Goal: Transaction & Acquisition: Purchase product/service

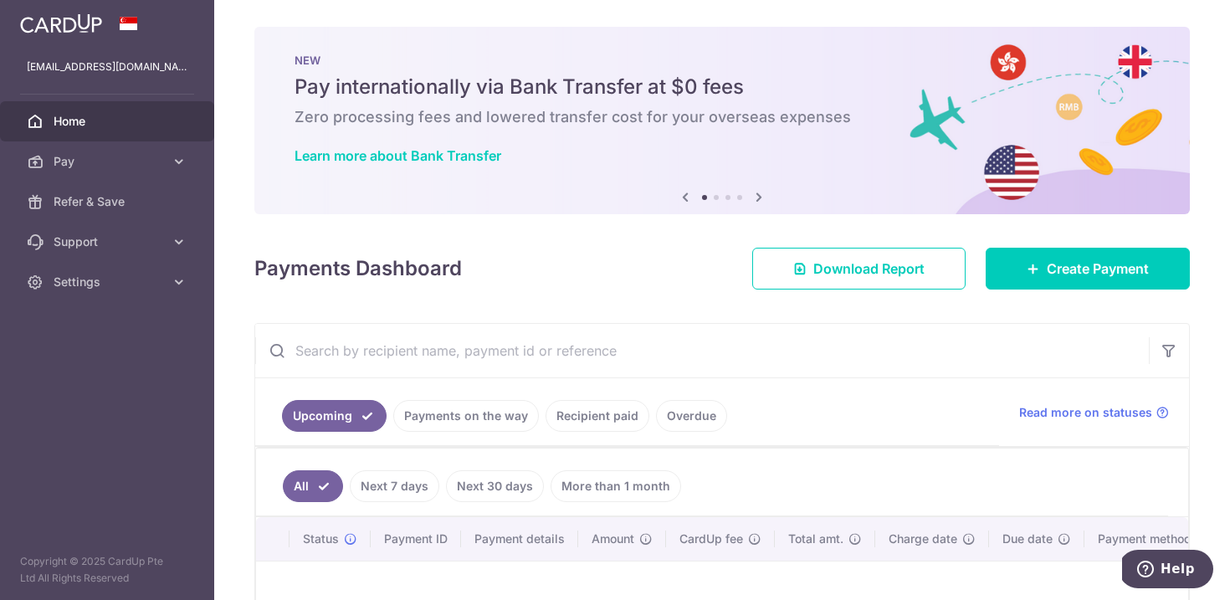
scroll to position [227, 0]
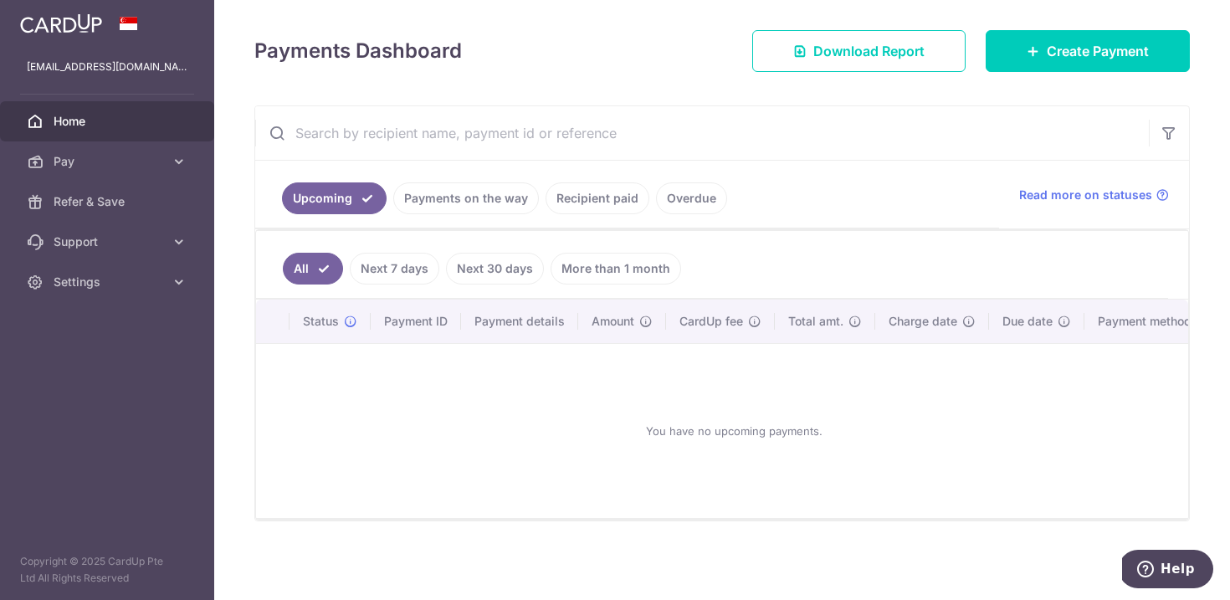
click at [478, 190] on link "Payments on the way" at bounding box center [466, 198] width 146 height 32
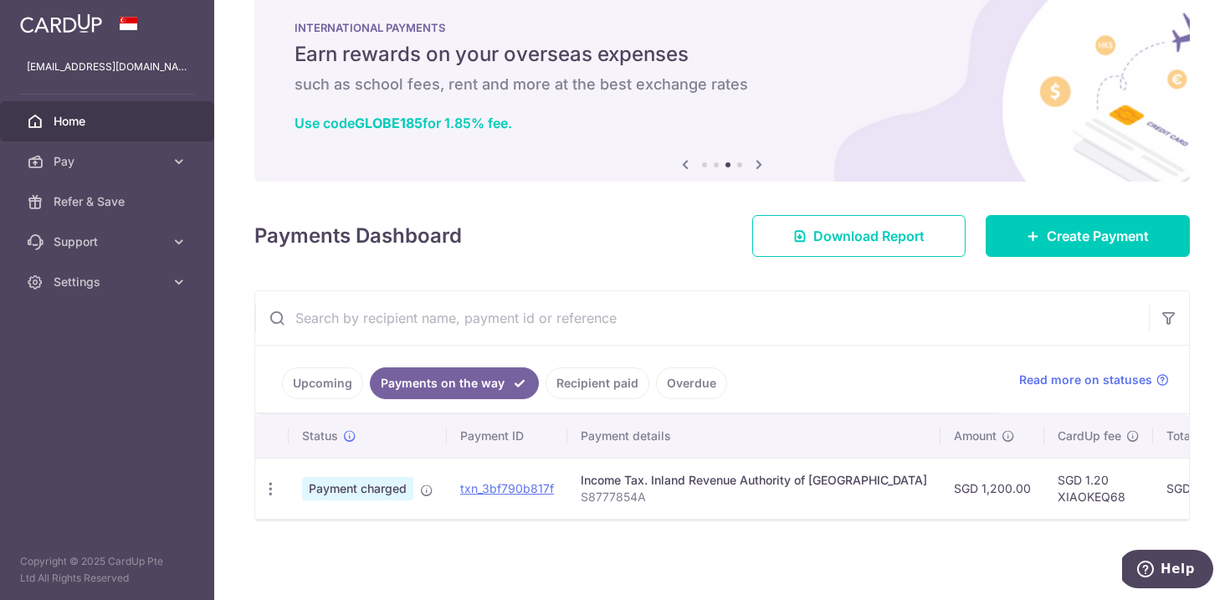
scroll to position [42, 0]
click at [1118, 233] on span "Create Payment" at bounding box center [1098, 236] width 102 height 20
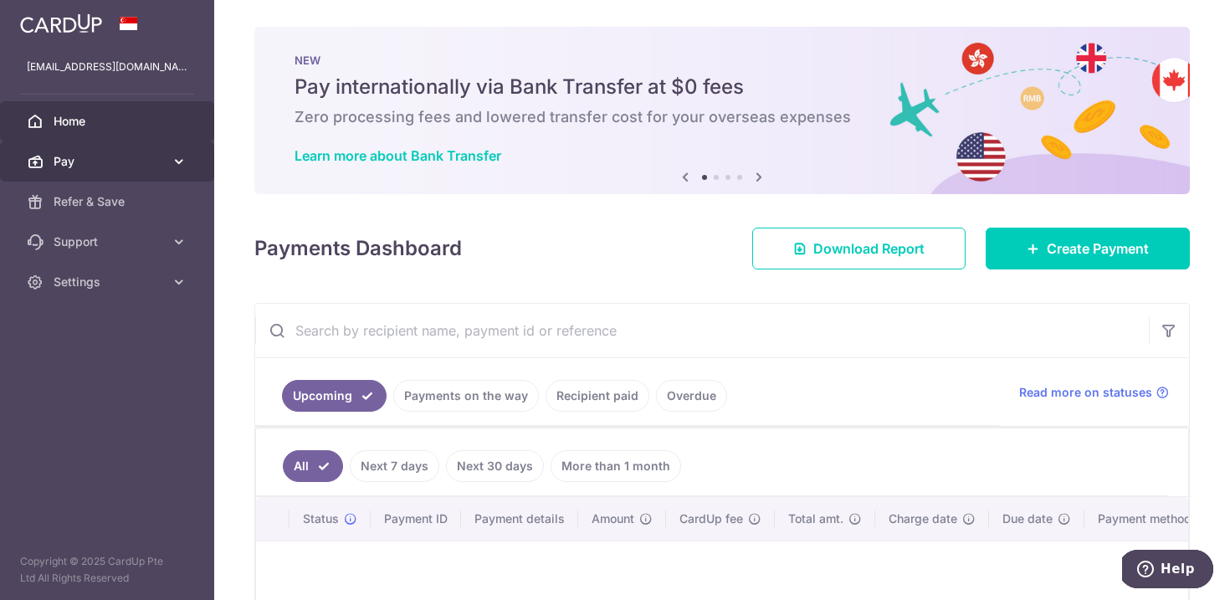
click at [122, 165] on span "Pay" at bounding box center [109, 161] width 110 height 17
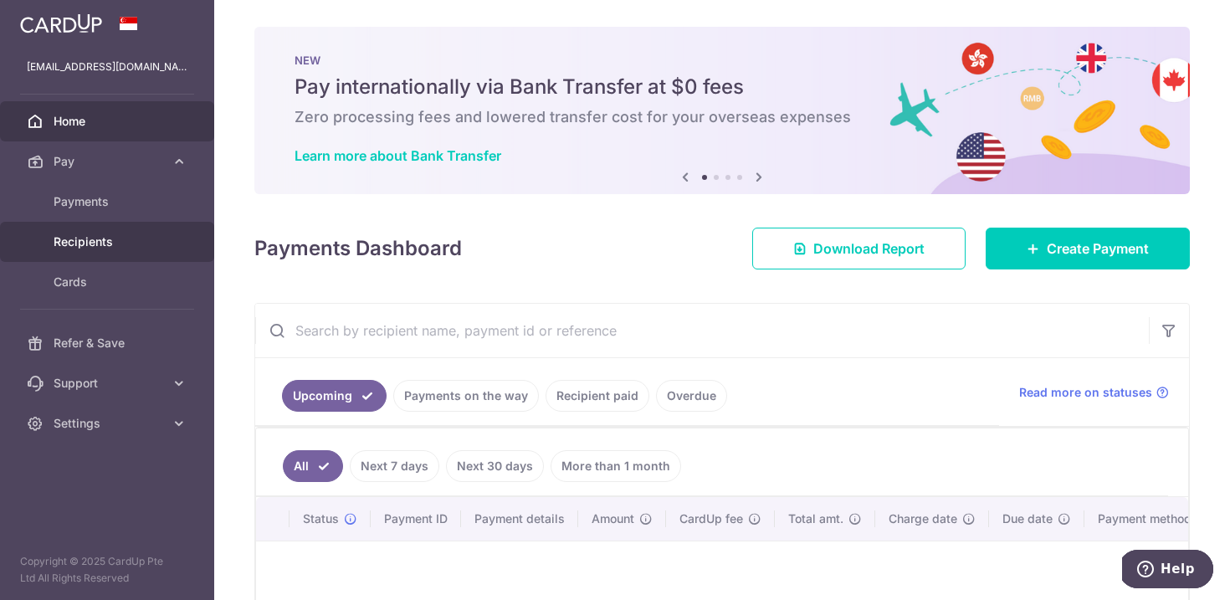
click at [118, 244] on span "Recipients" at bounding box center [109, 241] width 110 height 17
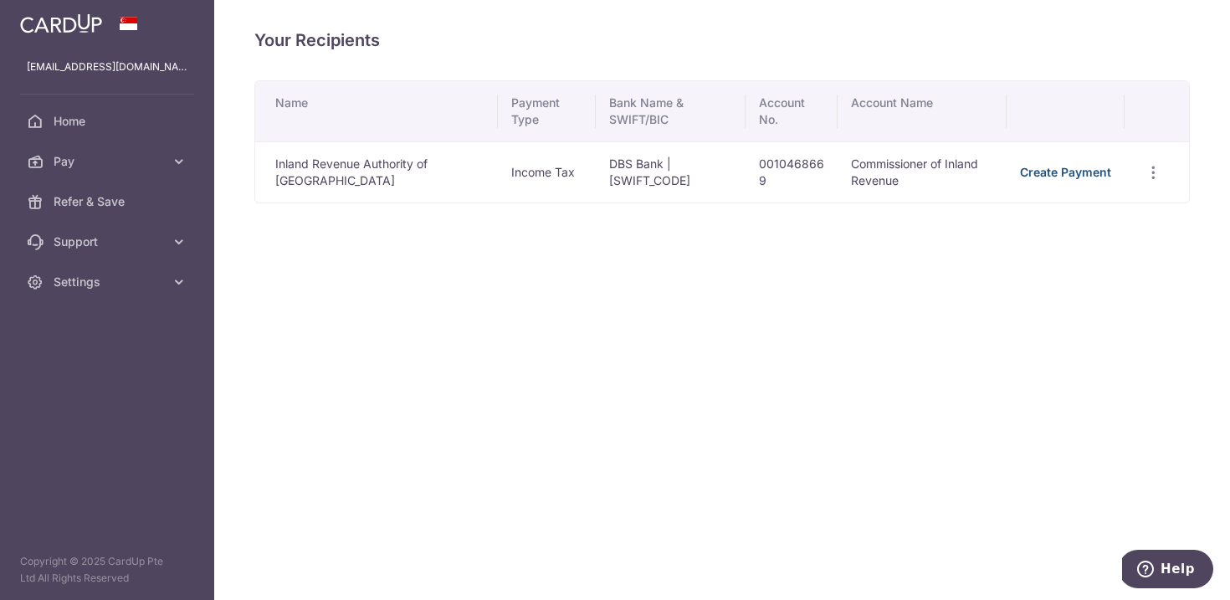
click at [1085, 173] on link "Create Payment" at bounding box center [1065, 172] width 91 height 14
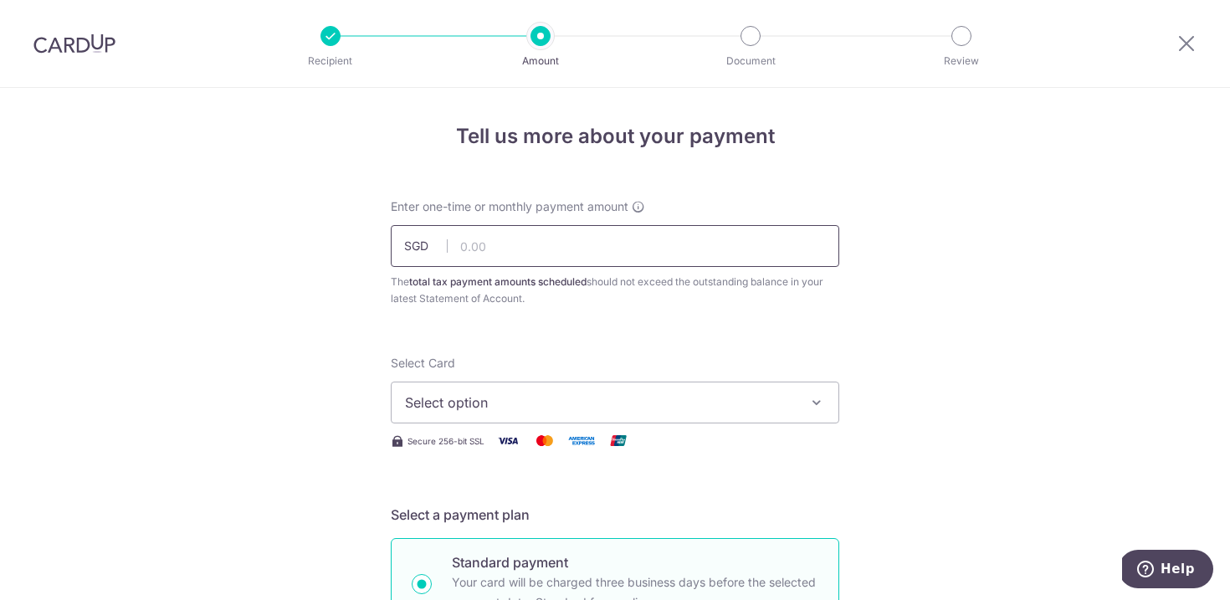
click at [603, 255] on input "text" at bounding box center [615, 246] width 449 height 42
drag, startPoint x: 469, startPoint y: 246, endPoint x: 556, endPoint y: 243, distance: 86.3
click at [510, 246] on input "787.00" at bounding box center [615, 246] width 449 height 42
type input "786.00"
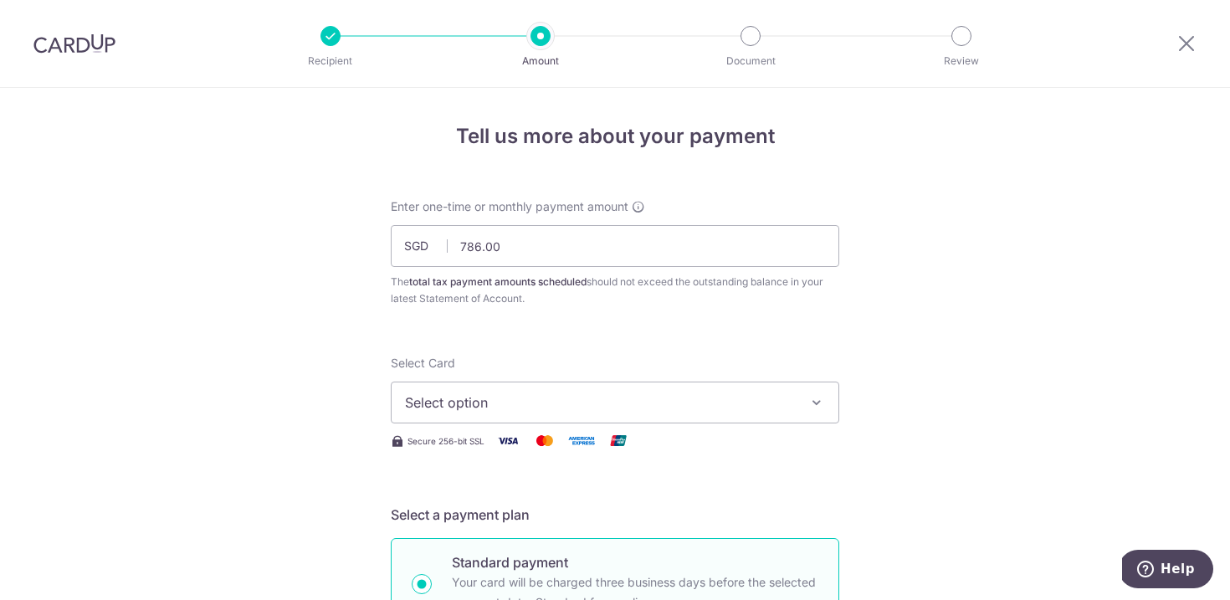
click at [675, 290] on div "The total tax payment amounts scheduled should not exceed the outstanding balan…" at bounding box center [615, 290] width 449 height 33
click at [549, 403] on span "Select option" at bounding box center [600, 402] width 390 height 20
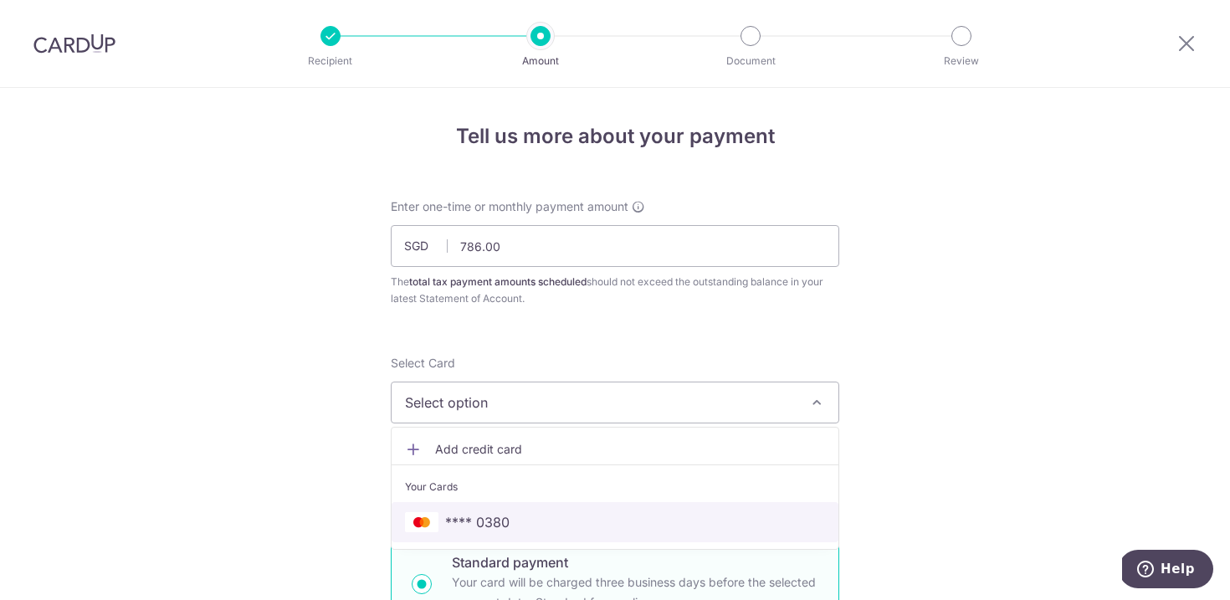
click at [495, 528] on span "**** 0380" at bounding box center [477, 522] width 64 height 20
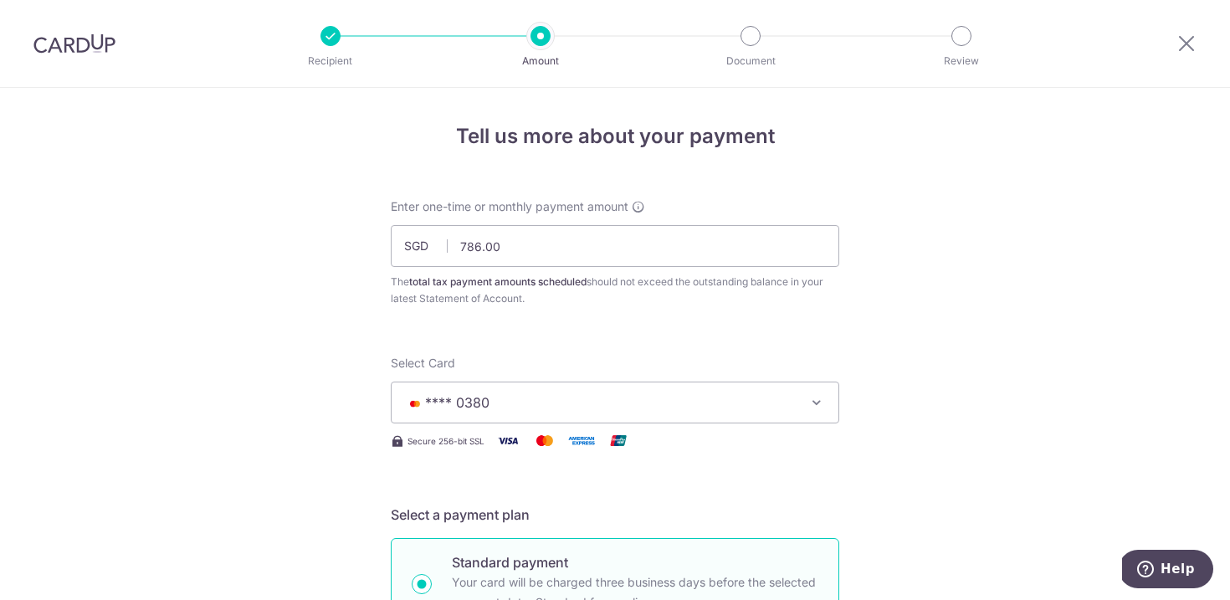
click at [747, 455] on div "Select Card **** 0380 Add credit card Your Cards **** 0380 Secure 256-bit SSL T…" at bounding box center [615, 406] width 449 height 103
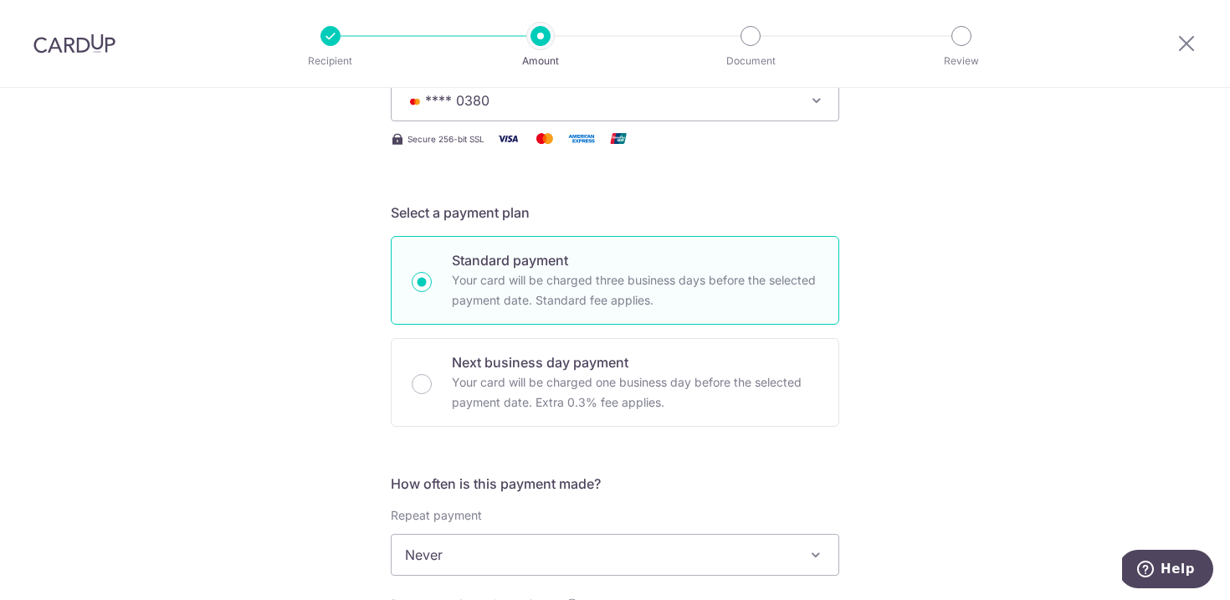
scroll to position [452, 0]
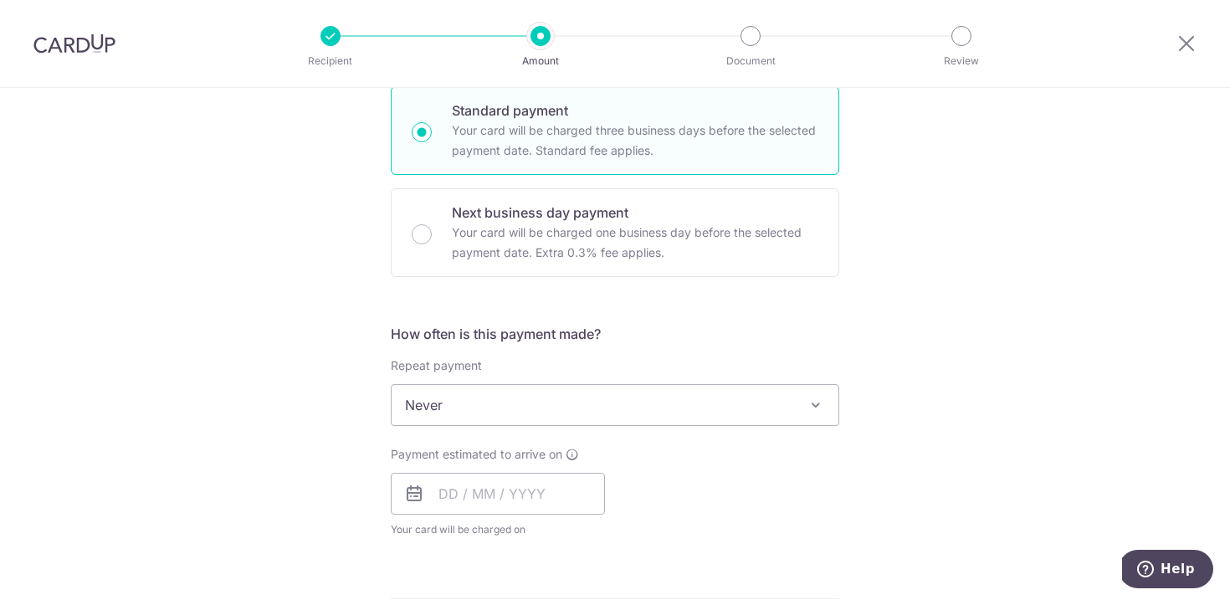
click at [691, 403] on span "Never" at bounding box center [615, 405] width 447 height 40
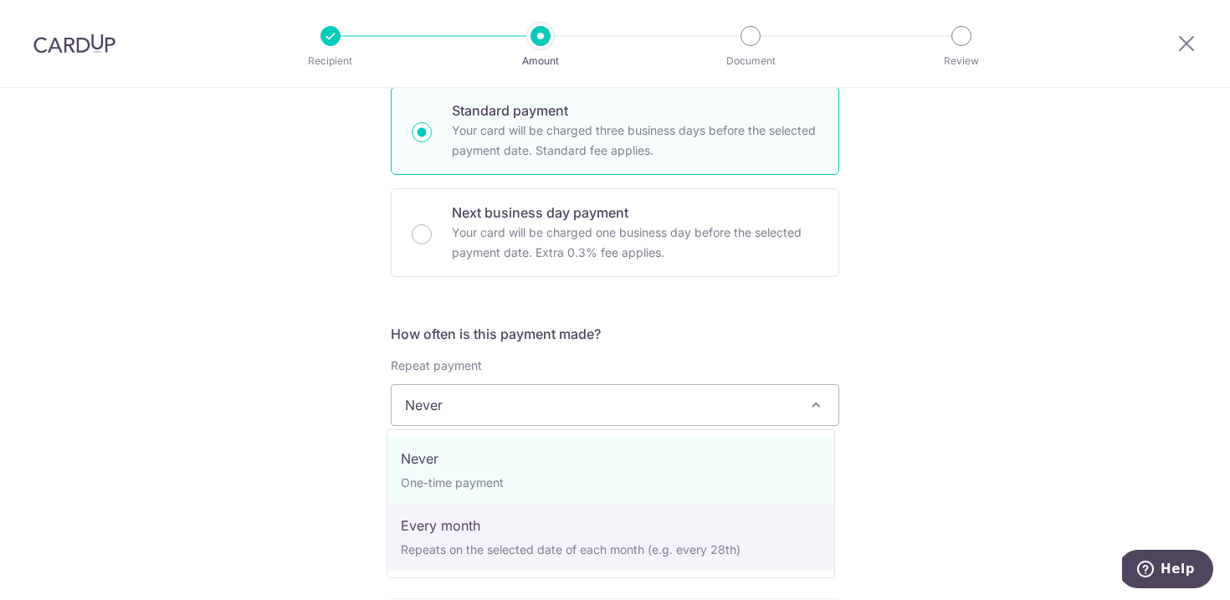
select select "3"
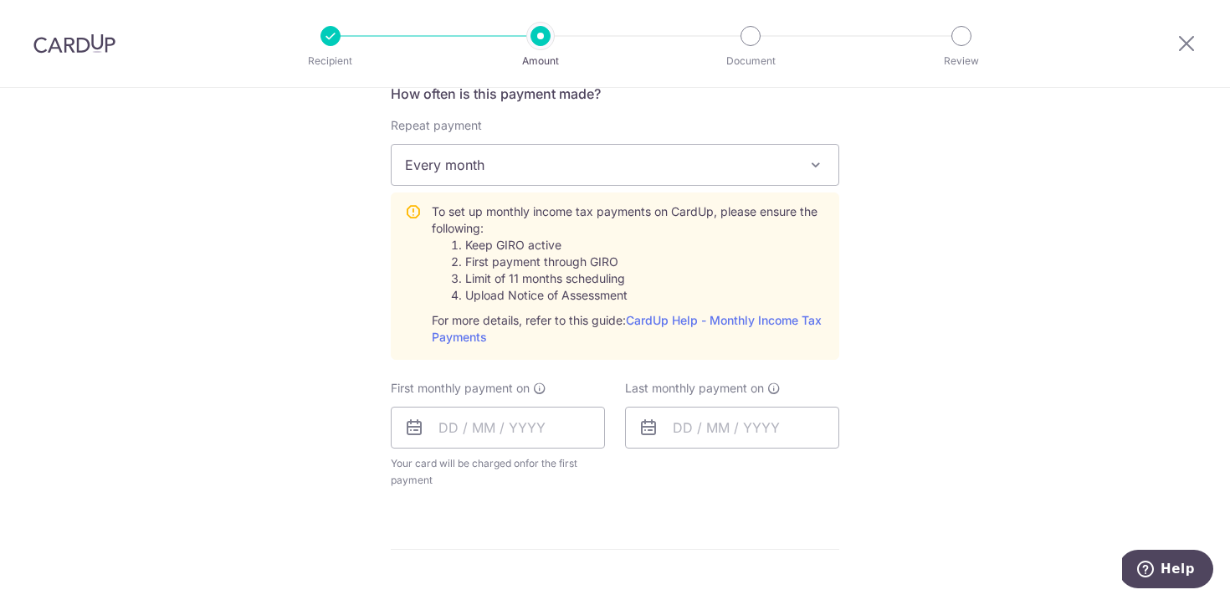
scroll to position [695, 0]
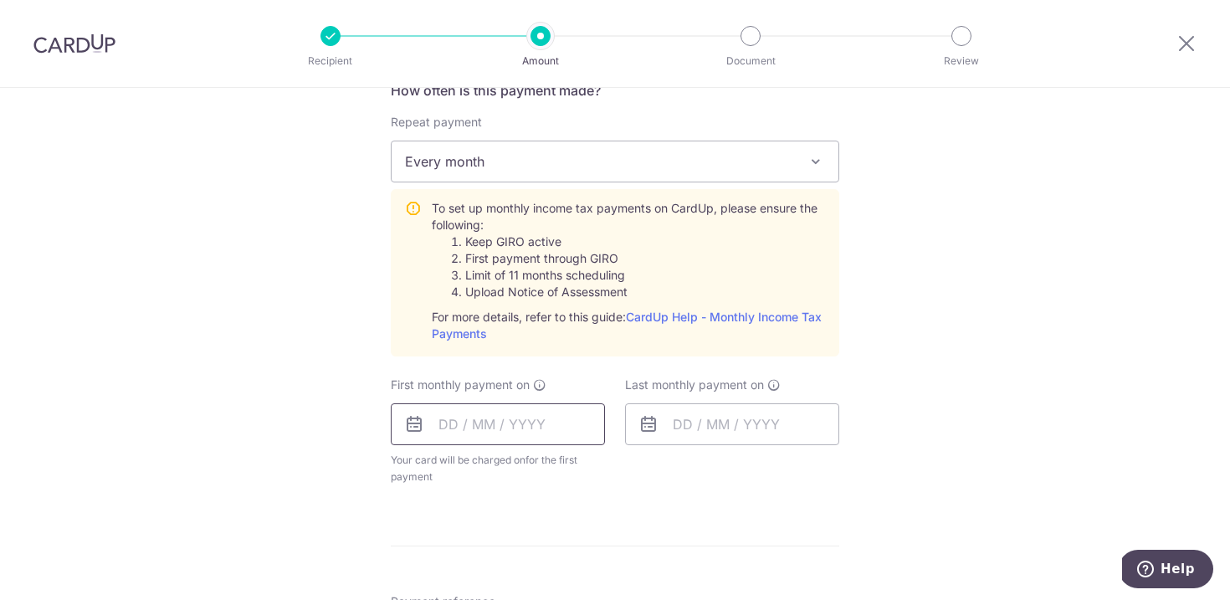
click at [530, 412] on input "text" at bounding box center [498, 424] width 214 height 42
click at [941, 260] on div "Tell us more about your payment Enter one-time or monthly payment amount SGD 78…" at bounding box center [615, 264] width 1230 height 1745
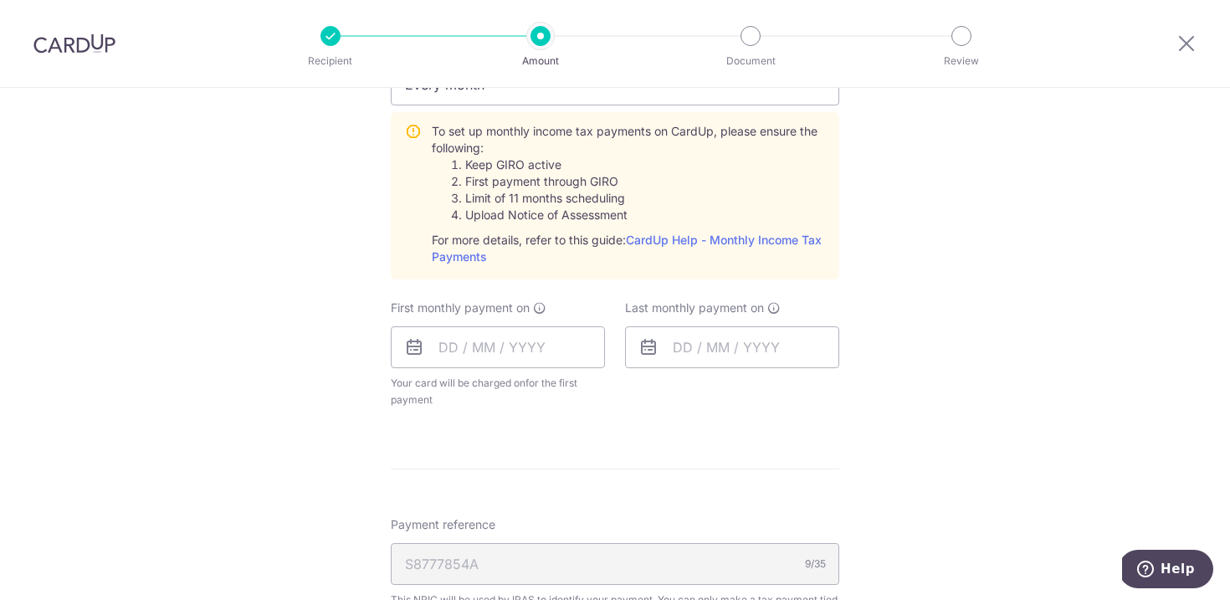
scroll to position [899, 0]
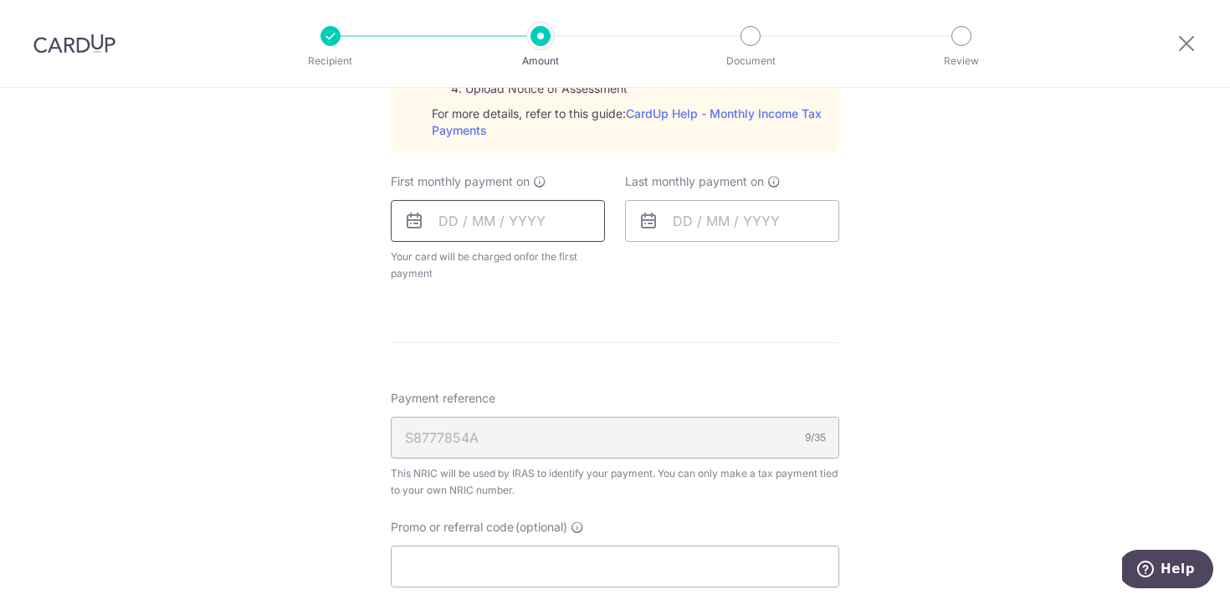
click at [448, 228] on input "text" at bounding box center [498, 221] width 214 height 42
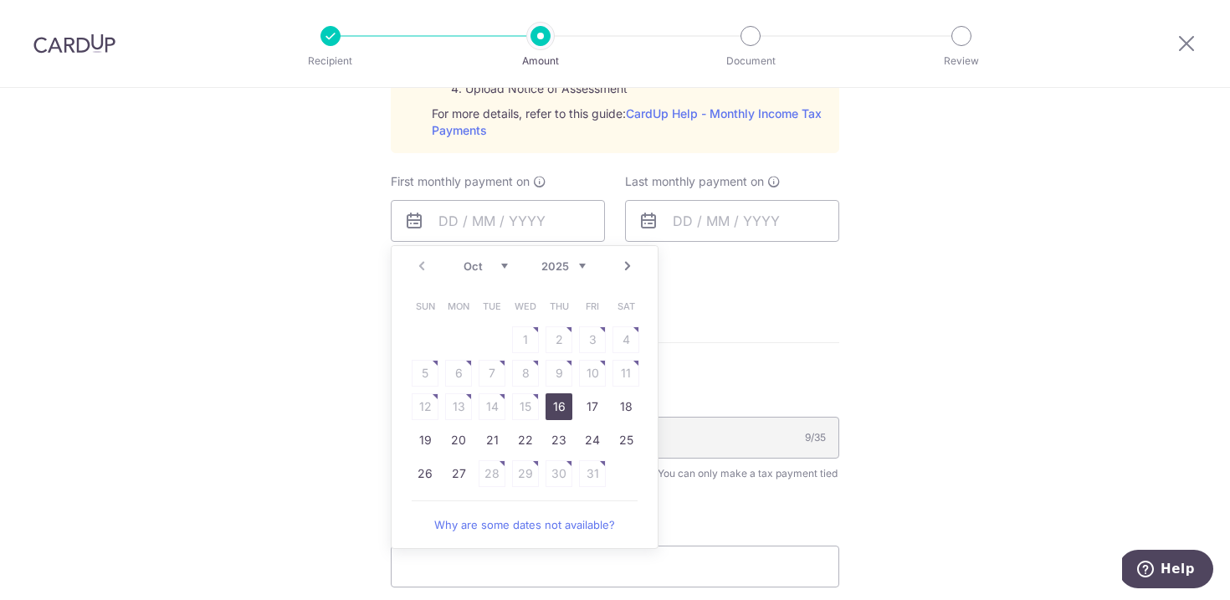
drag, startPoint x: 556, startPoint y: 408, endPoint x: 653, endPoint y: 295, distance: 149.6
click at [557, 408] on link "16" at bounding box center [559, 406] width 27 height 27
type input "[DATE]"
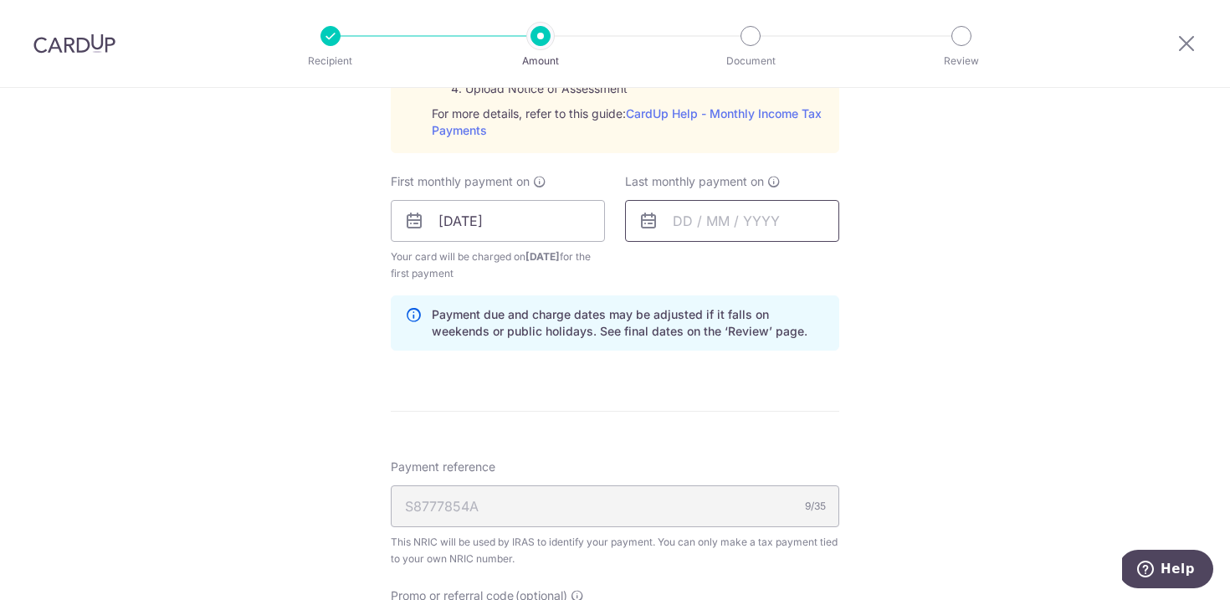
click at [759, 221] on input "text" at bounding box center [732, 221] width 214 height 42
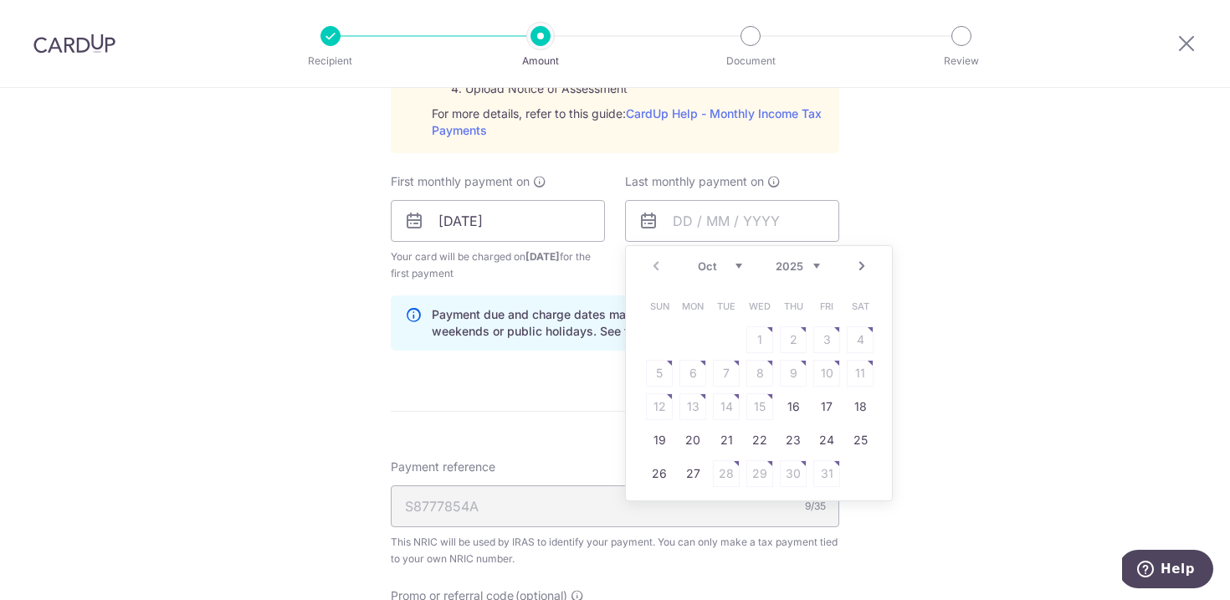
click at [864, 260] on link "Next" at bounding box center [862, 266] width 20 height 20
click at [862, 263] on link "Next" at bounding box center [862, 266] width 20 height 20
click at [786, 444] on link "25" at bounding box center [793, 440] width 27 height 27
type input "25/12/2025"
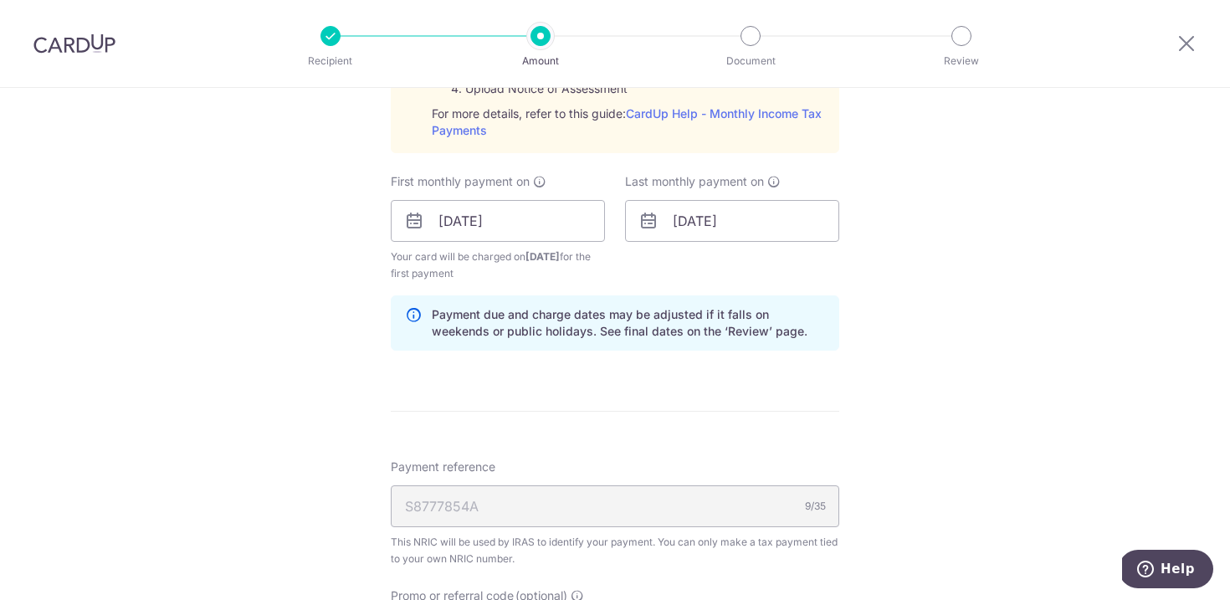
click at [962, 340] on div "Tell us more about your payment Enter one-time or monthly payment amount SGD 78…" at bounding box center [615, 96] width 1230 height 1814
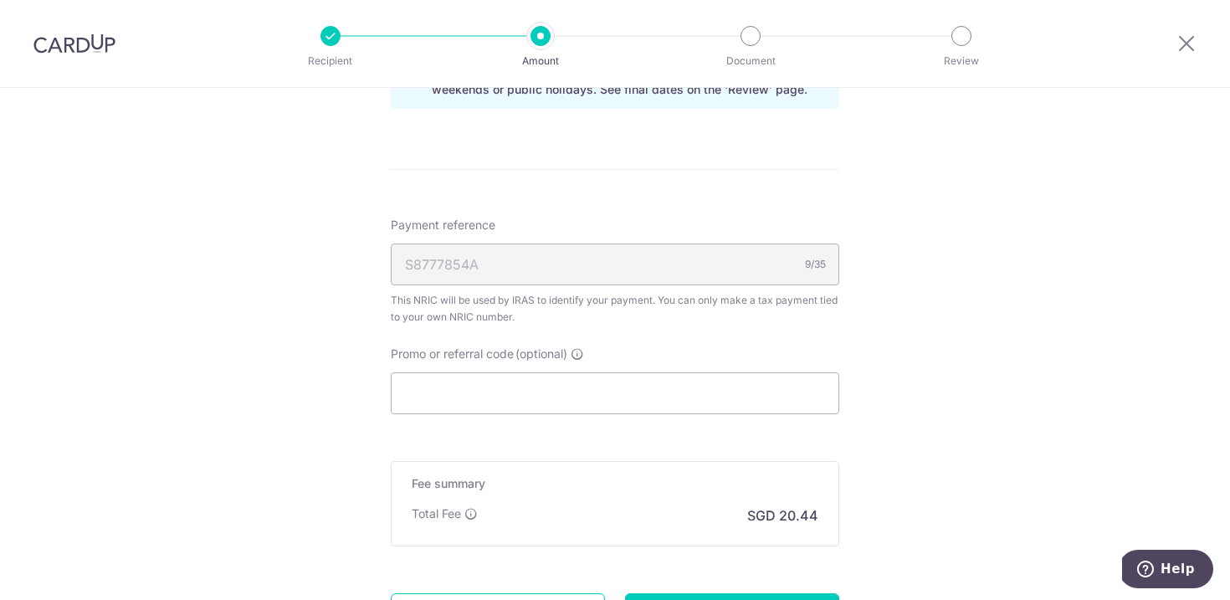
scroll to position [1185, 0]
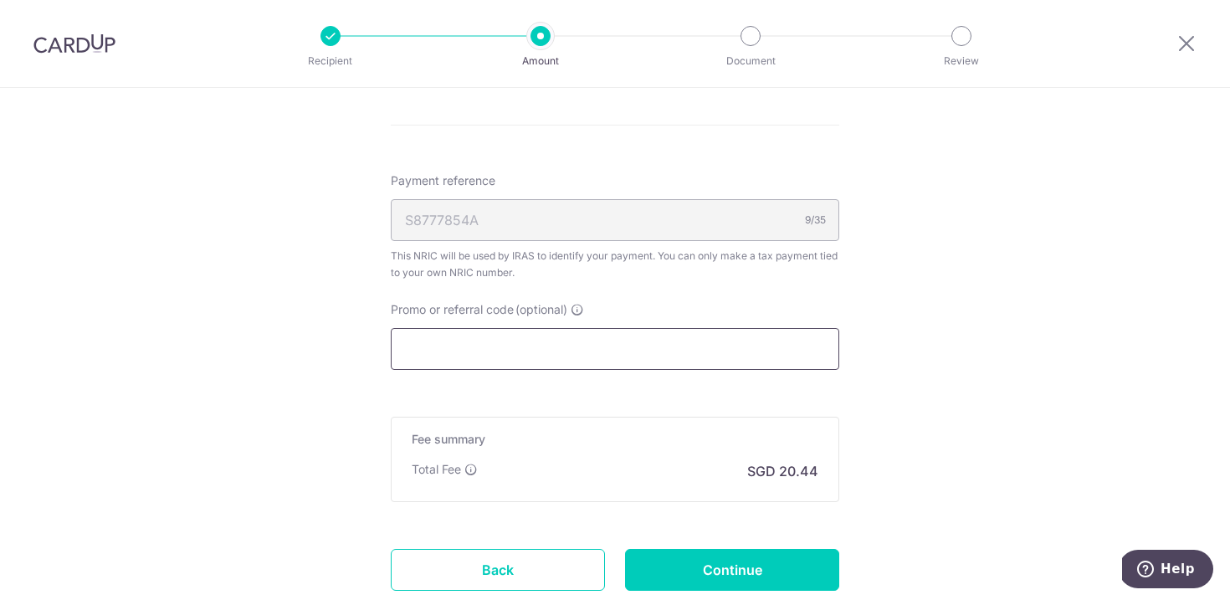
click at [580, 342] on input "Promo or referral code (optional)" at bounding box center [615, 349] width 449 height 42
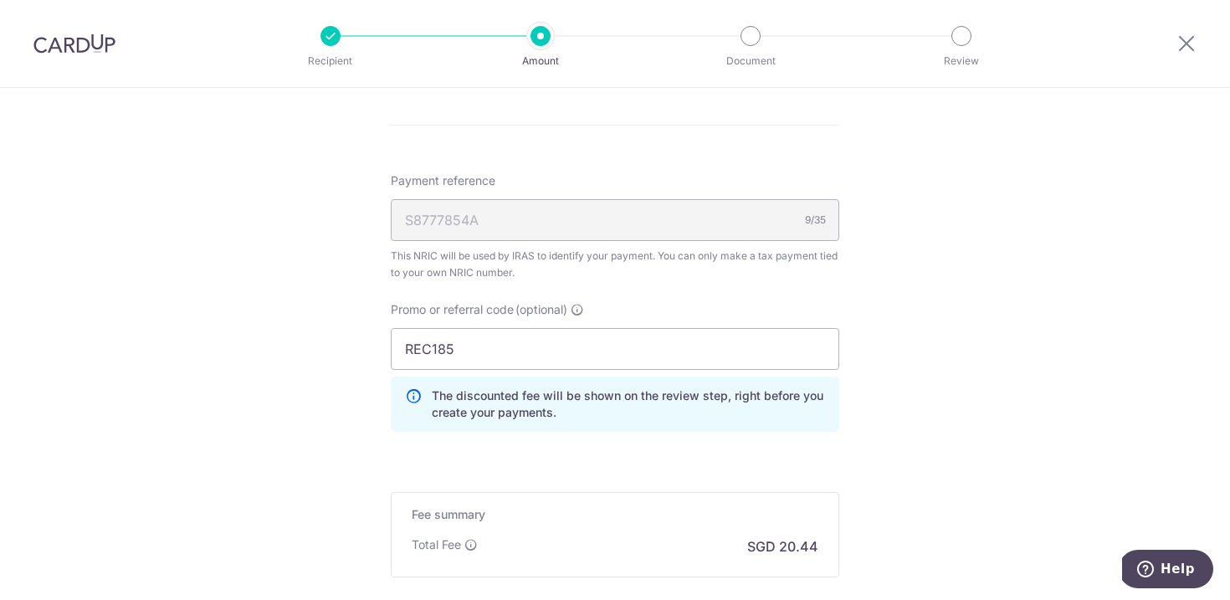
click at [513, 371] on div "REC185 The discounted fee will be shown on the review step, right before you cr…" at bounding box center [615, 380] width 449 height 104
click at [519, 361] on input "REC185" at bounding box center [615, 349] width 449 height 42
paste input "VTAX25R"
type input "VTAX25R"
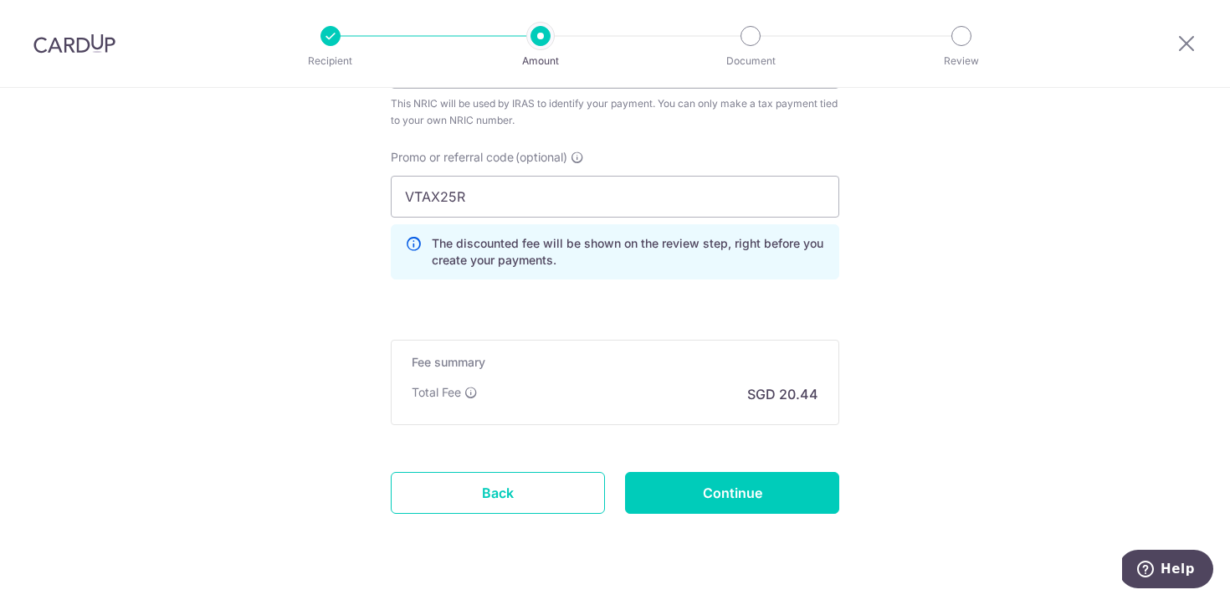
scroll to position [1377, 0]
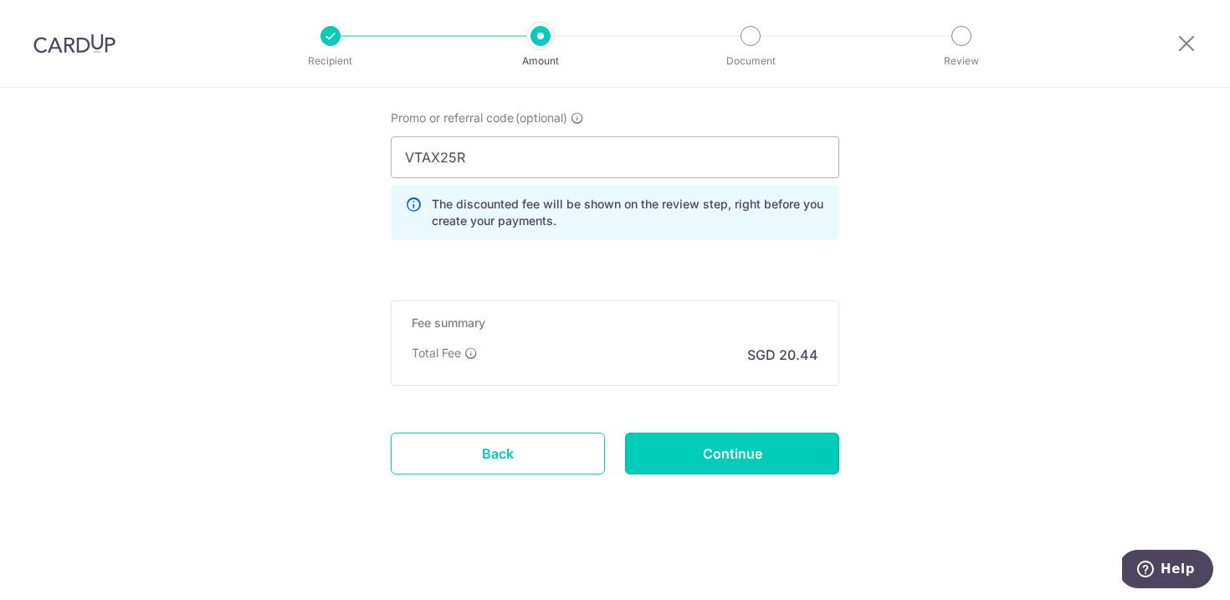
drag, startPoint x: 785, startPoint y: 464, endPoint x: 851, endPoint y: 465, distance: 66.1
click at [784, 464] on input "Continue" at bounding box center [732, 454] width 214 height 42
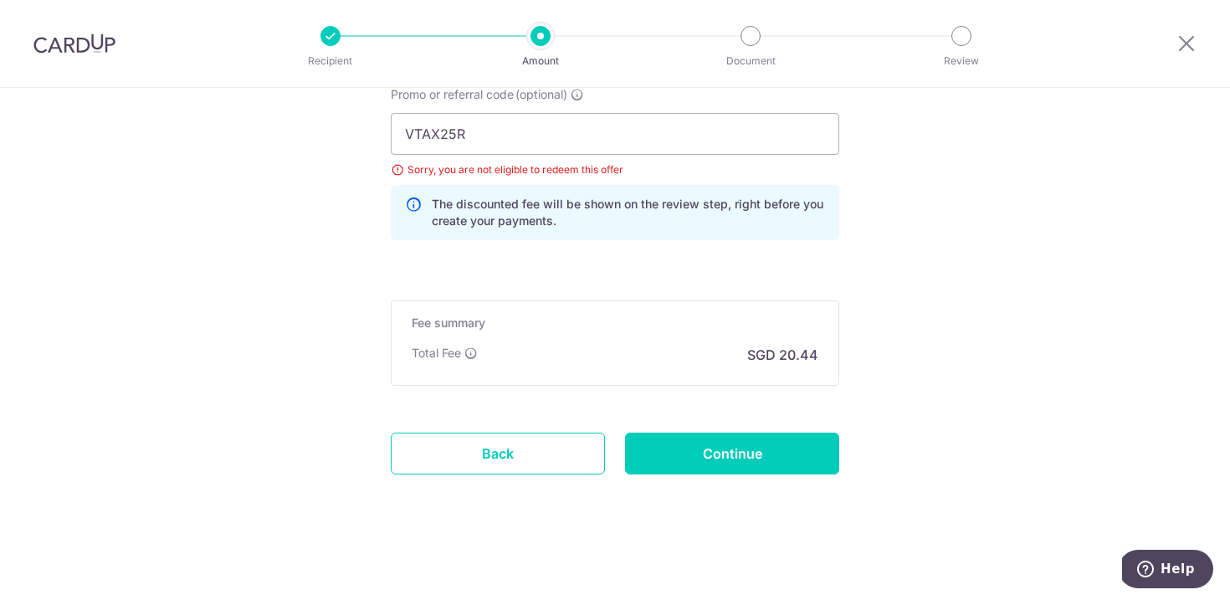
scroll to position [1001, 0]
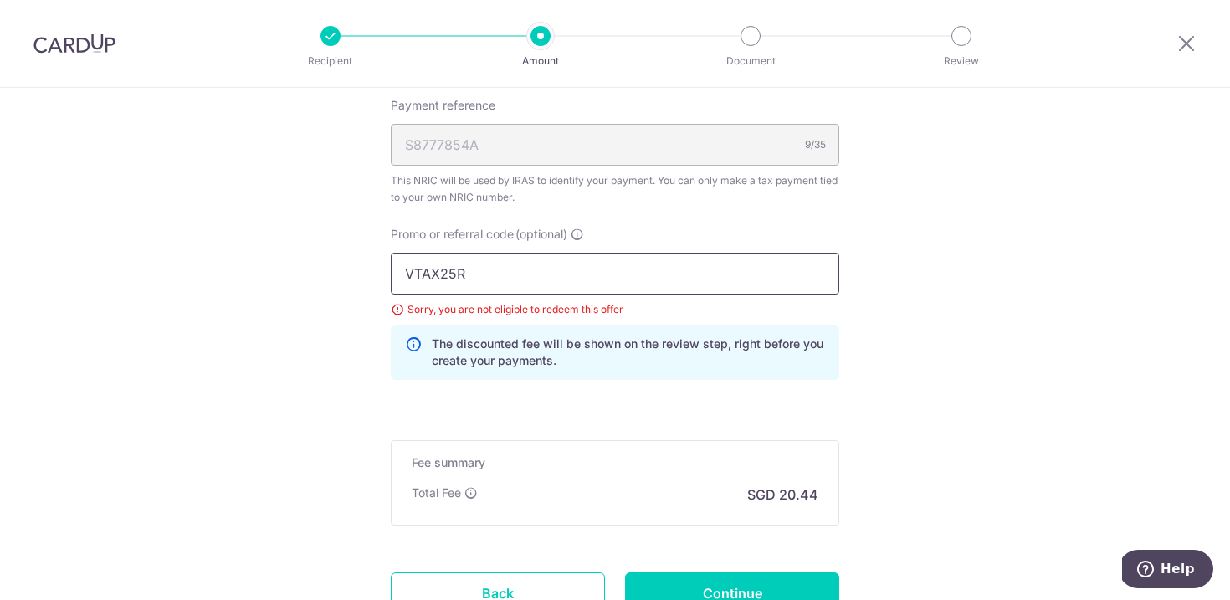
drag, startPoint x: 528, startPoint y: 285, endPoint x: 345, endPoint y: 267, distance: 184.1
paste input "REC185"
type input "REC185"
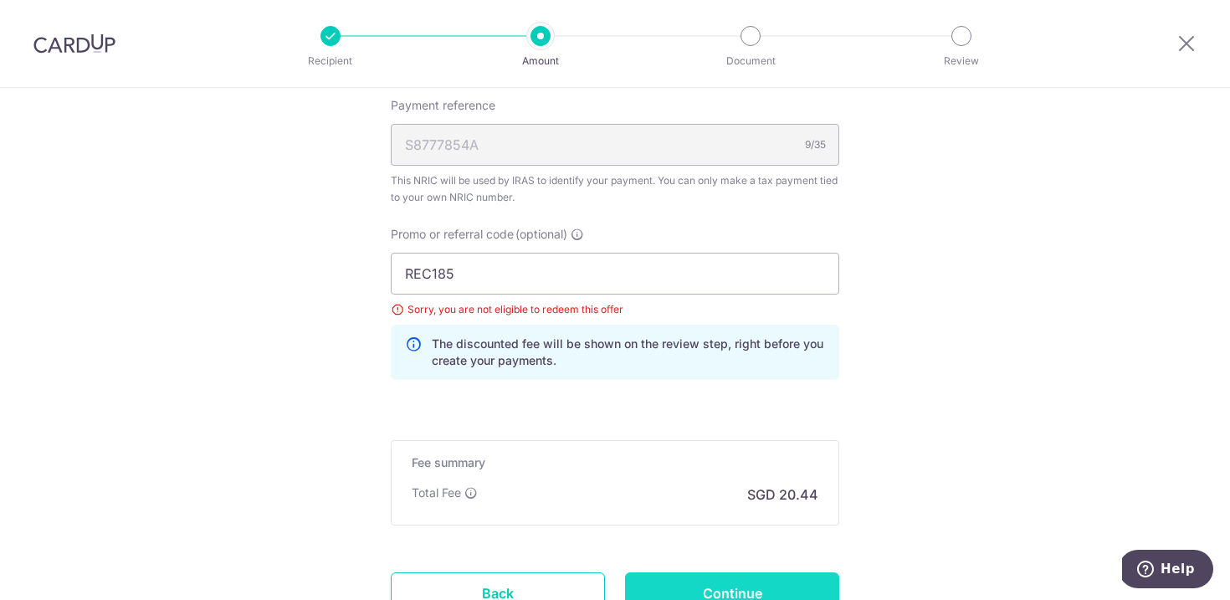
scroll to position [1141, 0]
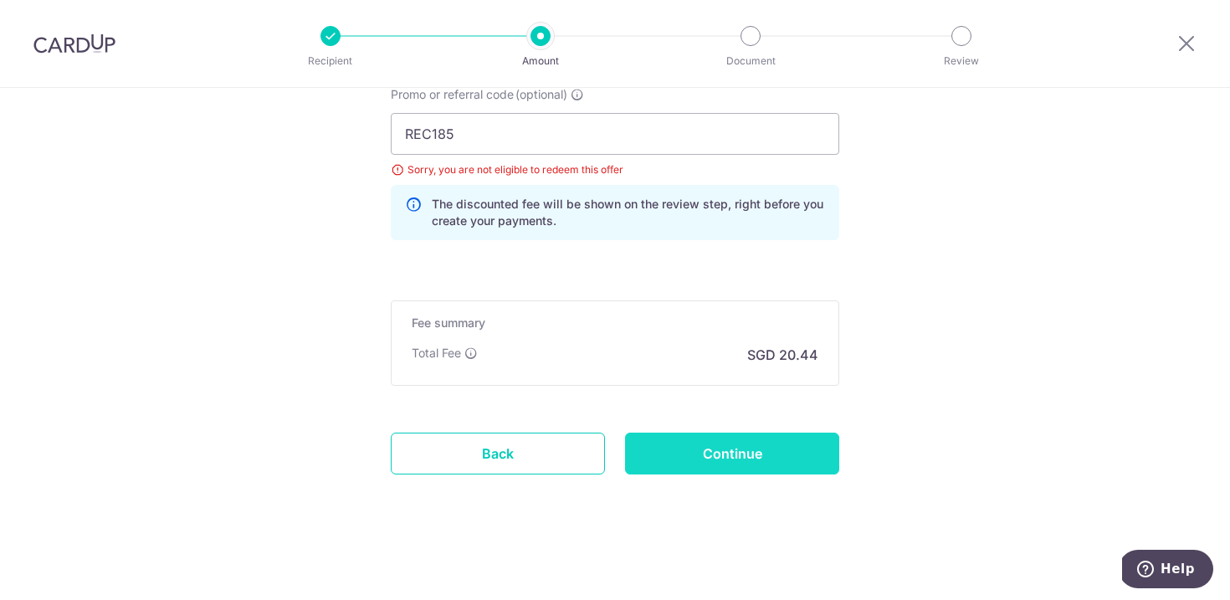
click at [772, 453] on input "Continue" at bounding box center [732, 454] width 214 height 42
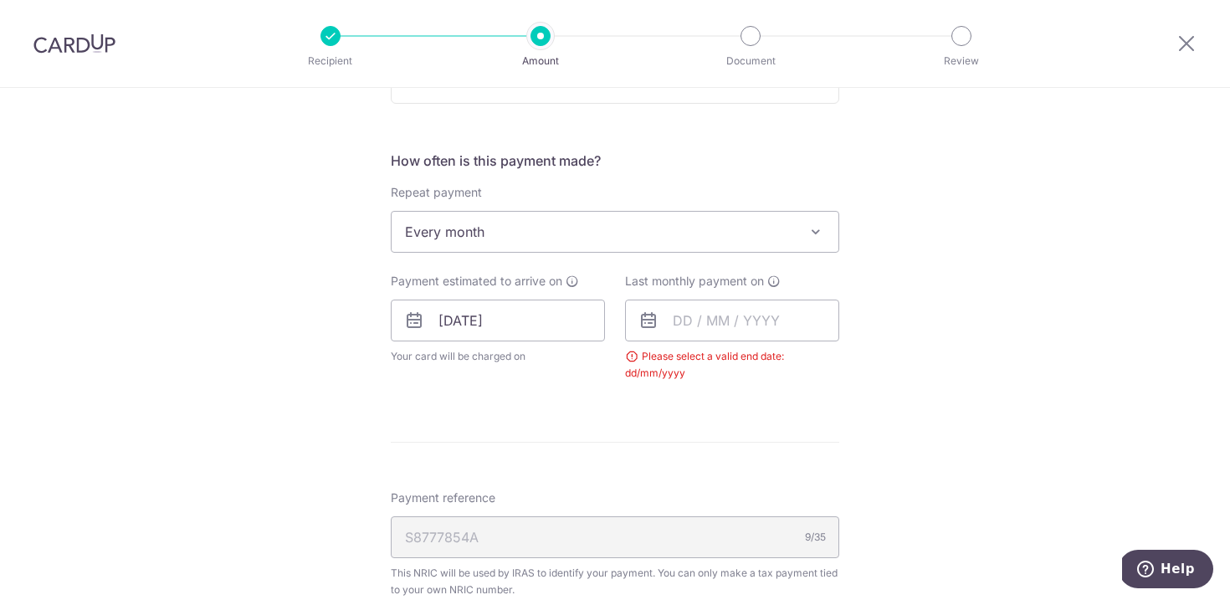
scroll to position [621, 0]
click at [716, 329] on input "text" at bounding box center [732, 325] width 214 height 42
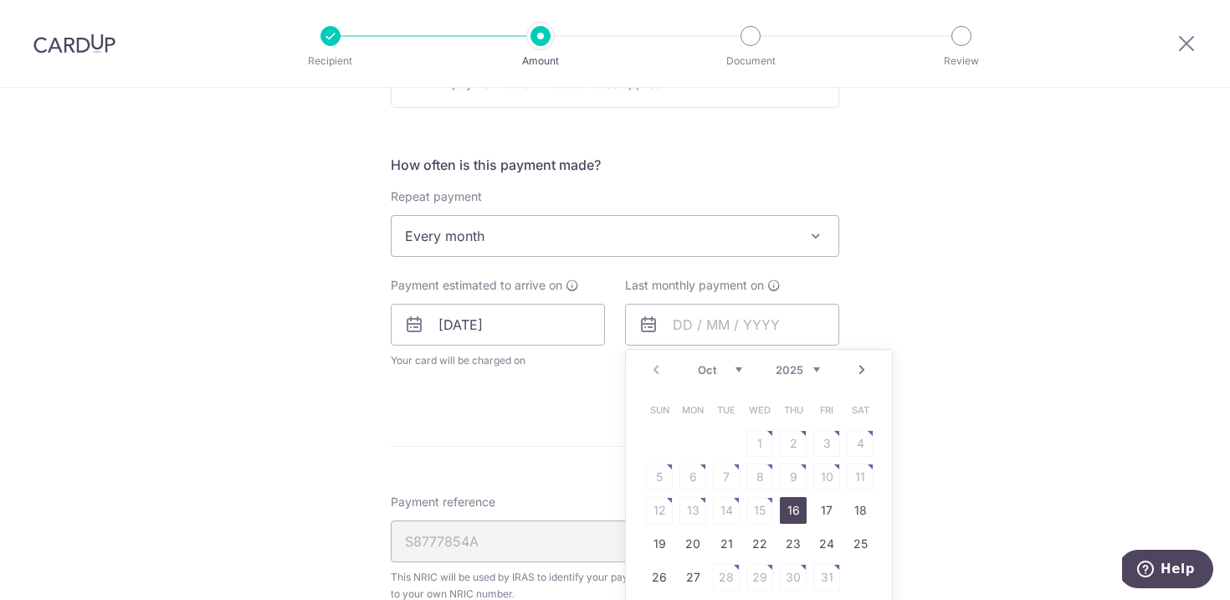
click at [858, 373] on link "Next" at bounding box center [862, 370] width 20 height 20
click at [858, 372] on link "Next" at bounding box center [862, 370] width 20 height 20
click at [785, 542] on link "25" at bounding box center [793, 544] width 27 height 27
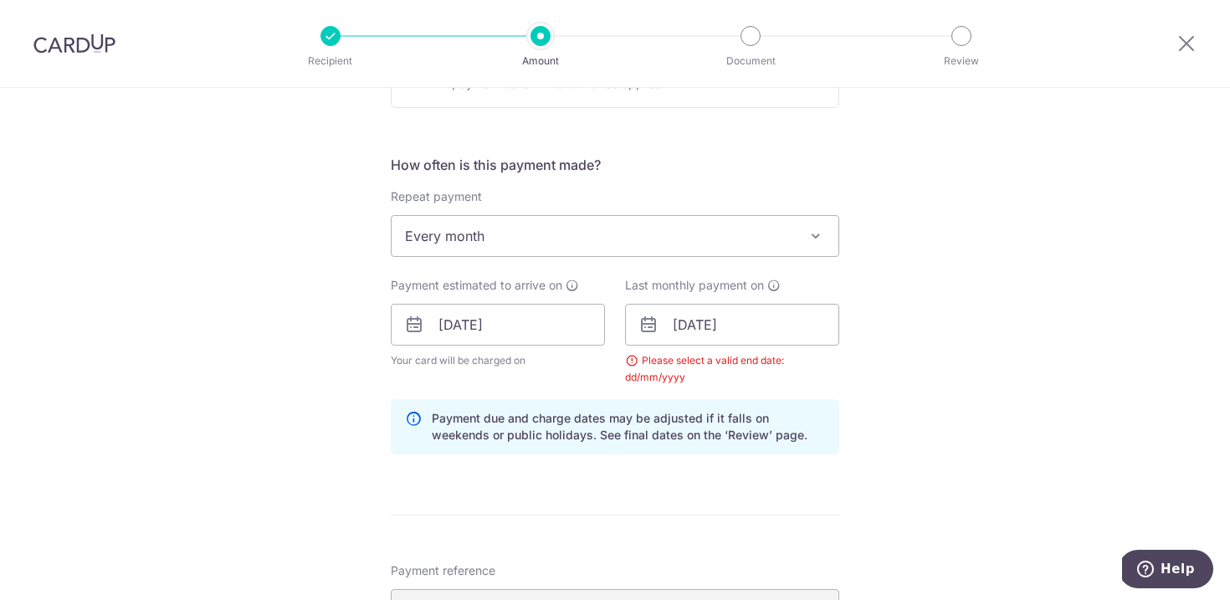
click at [996, 397] on div "Tell us more about your payment Enter one-time or monthly payment amount SGD 78…" at bounding box center [615, 286] width 1230 height 1639
click at [757, 331] on input "25/12/2025" at bounding box center [732, 325] width 214 height 42
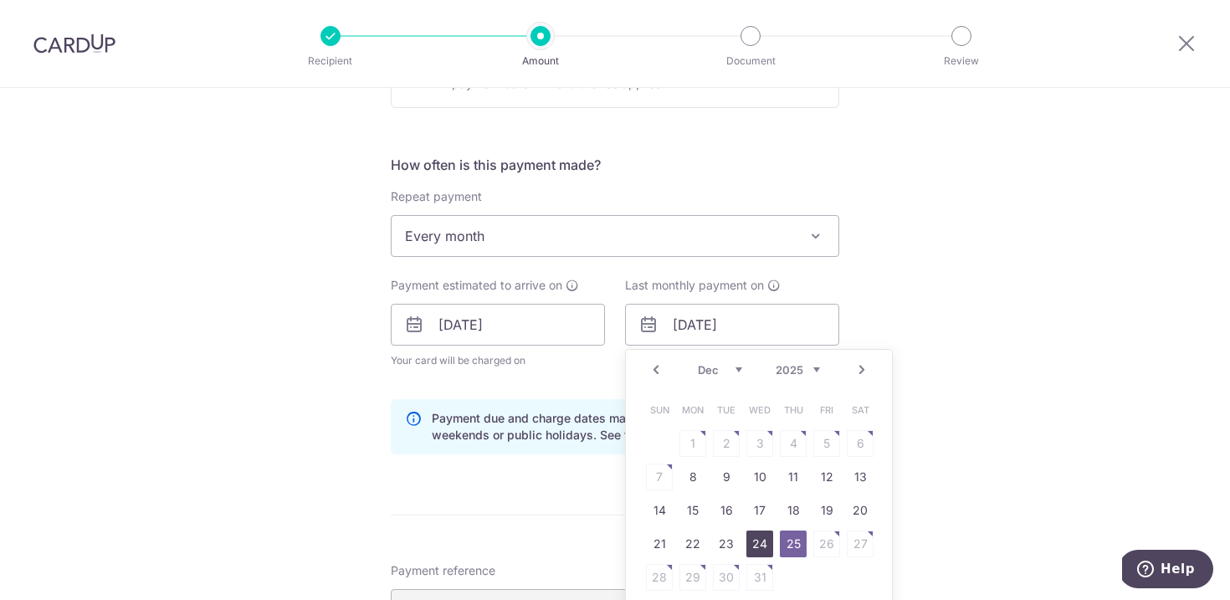
click at [758, 545] on link "24" at bounding box center [759, 544] width 27 height 27
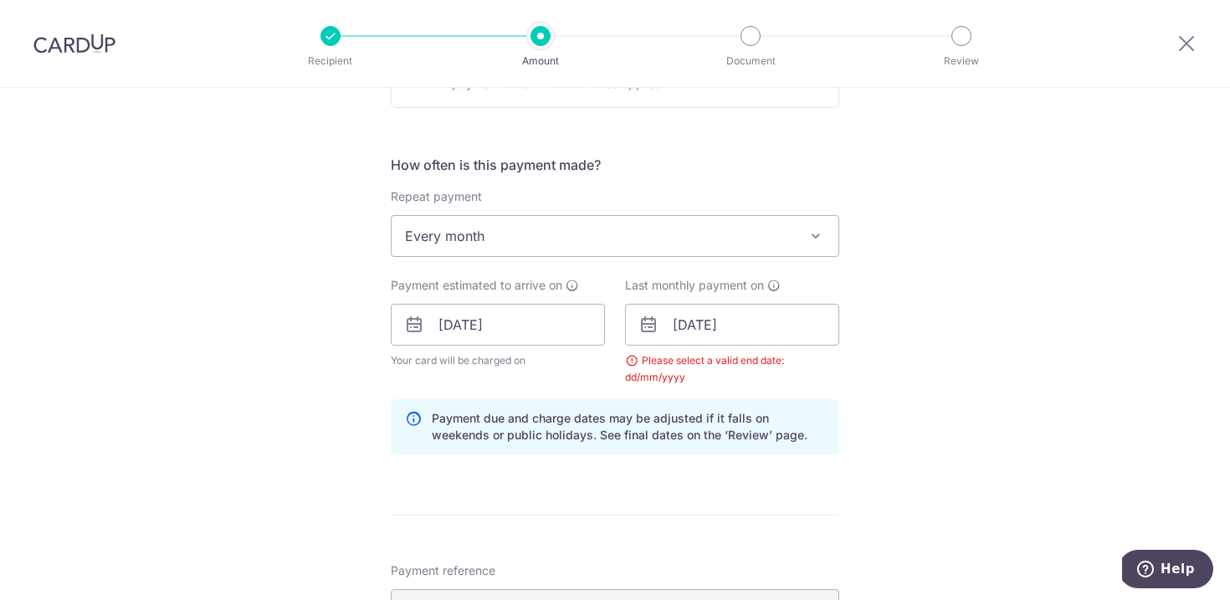
click at [928, 418] on div "Tell us more about your payment Enter one-time or monthly payment amount SGD 78…" at bounding box center [615, 286] width 1230 height 1639
click at [931, 329] on div "Tell us more about your payment Enter one-time or monthly payment amount SGD 78…" at bounding box center [615, 286] width 1230 height 1639
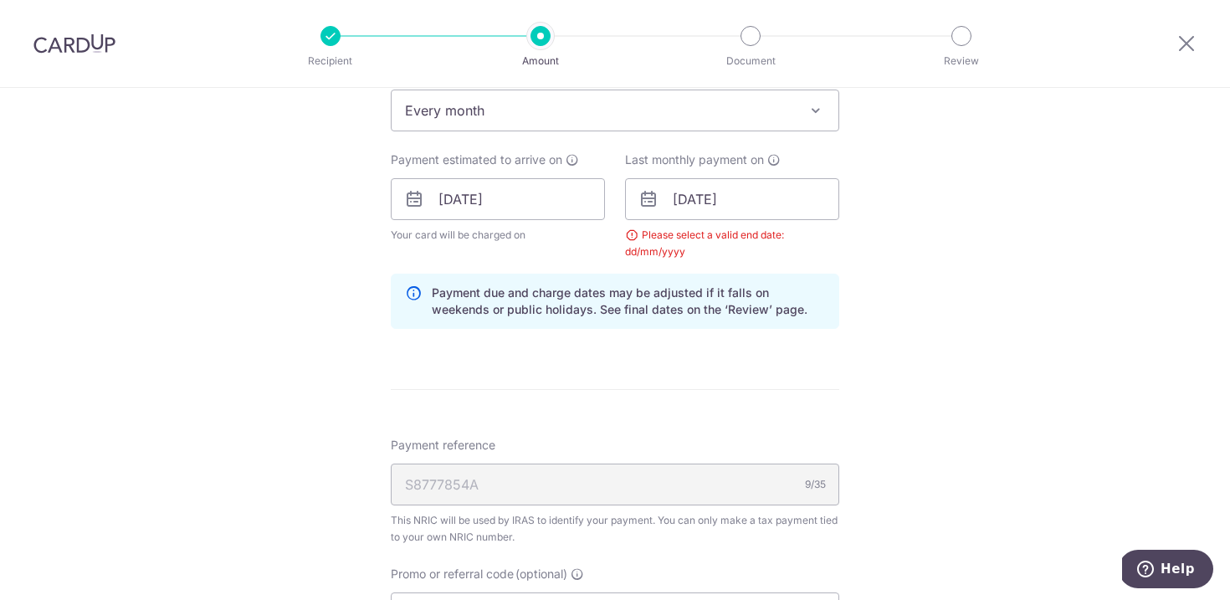
scroll to position [740, 0]
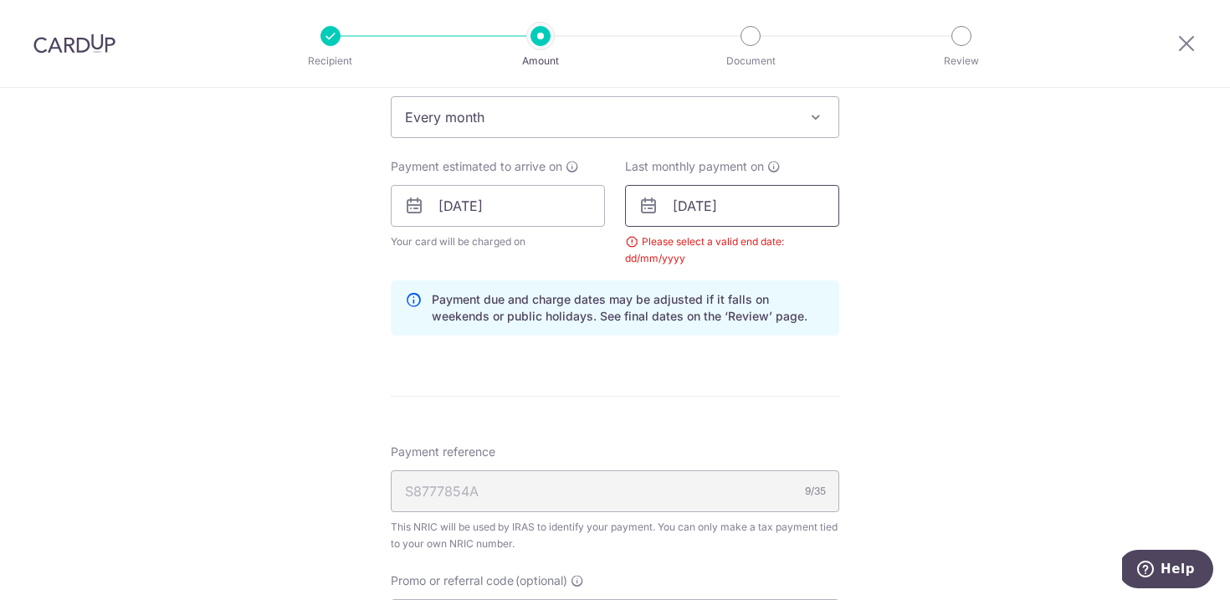
click at [757, 204] on input "24/12/2025" at bounding box center [732, 206] width 214 height 42
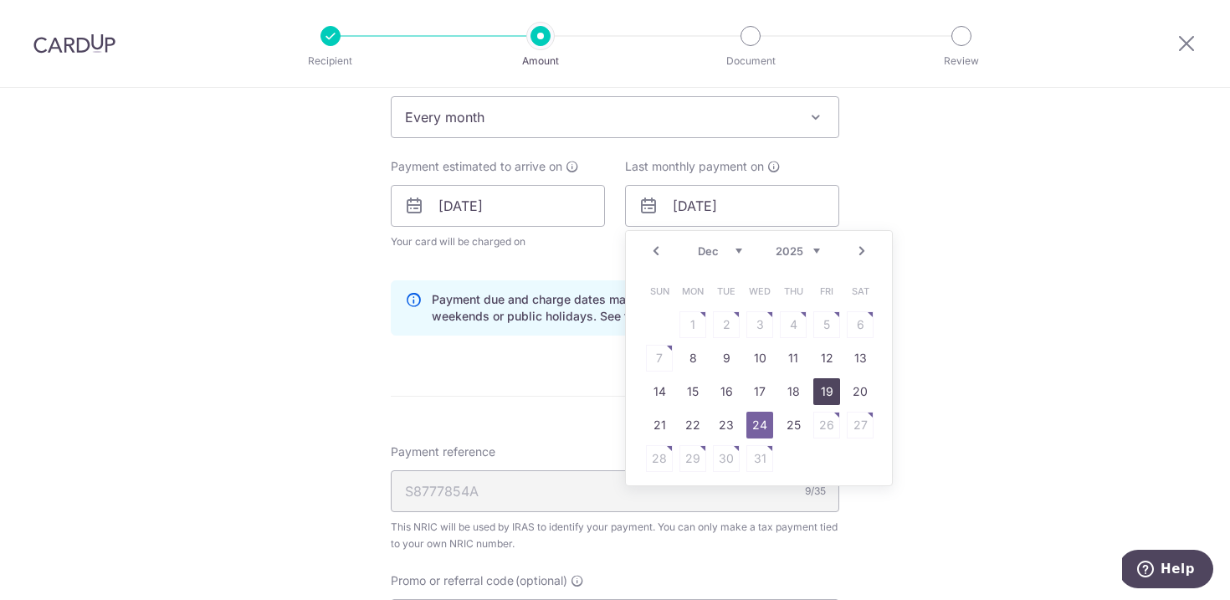
click at [822, 392] on link "19" at bounding box center [826, 391] width 27 height 27
type input "19/12/2025"
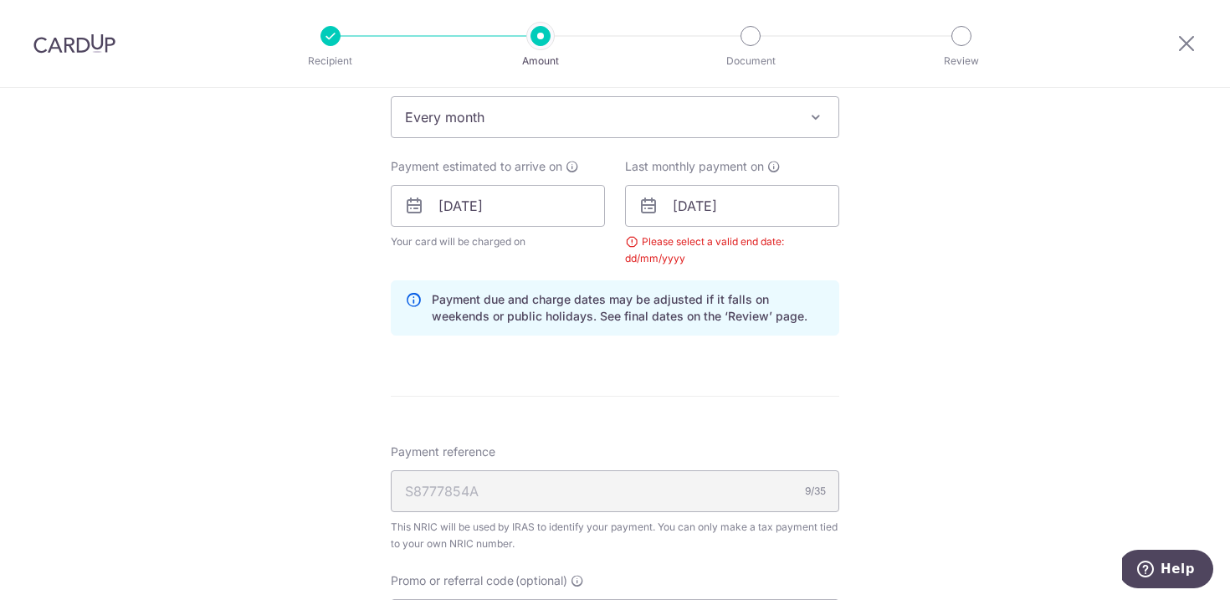
click at [936, 346] on div "Tell us more about your payment Enter one-time or monthly payment amount SGD 78…" at bounding box center [615, 167] width 1230 height 1639
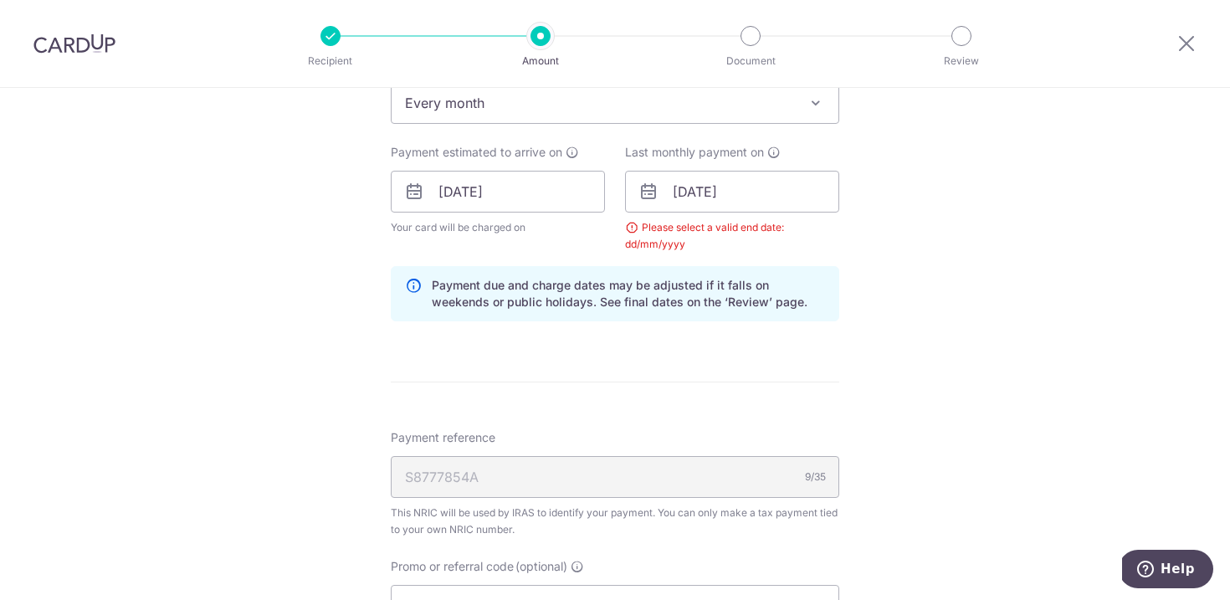
scroll to position [973, 0]
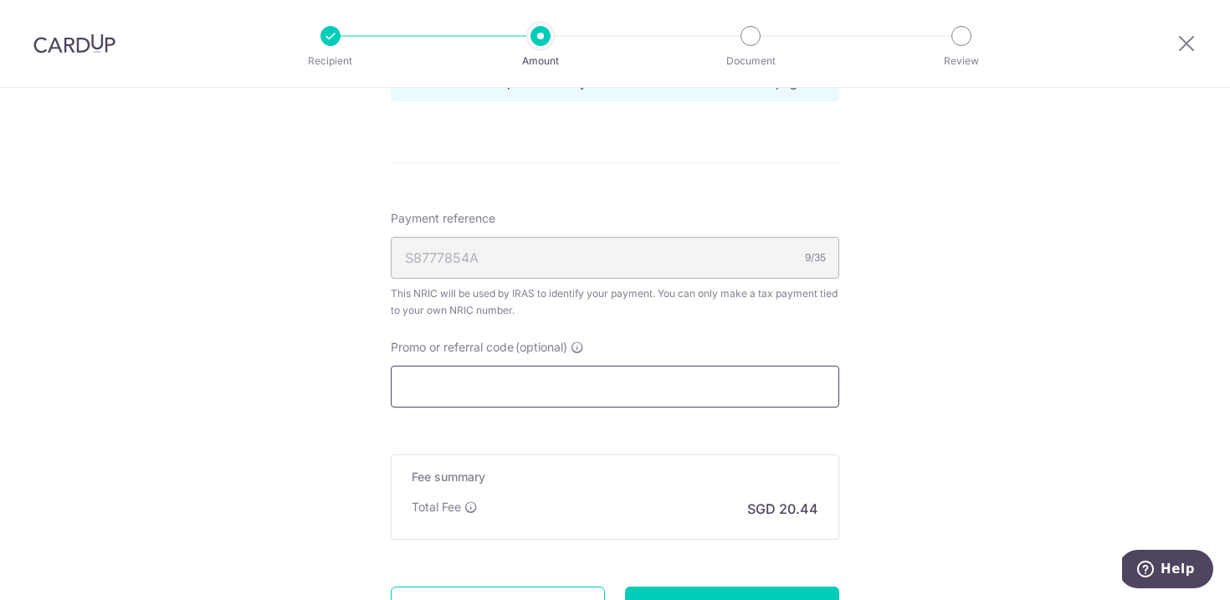
click at [608, 373] on input "Promo or referral code (optional)" at bounding box center [615, 387] width 449 height 42
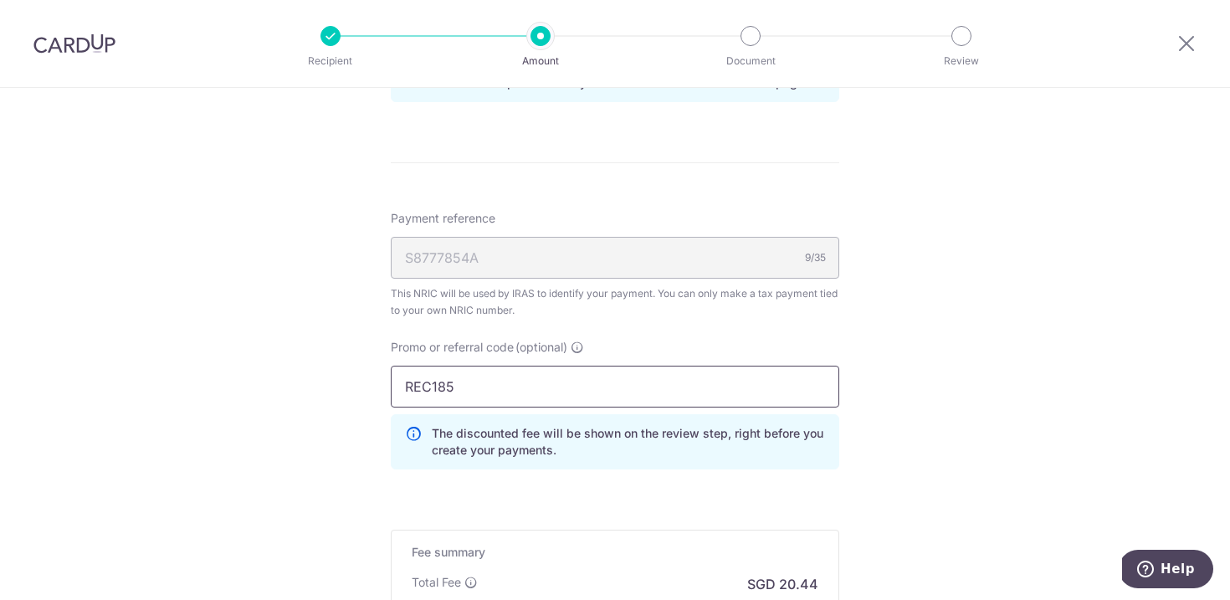
type input "REC185"
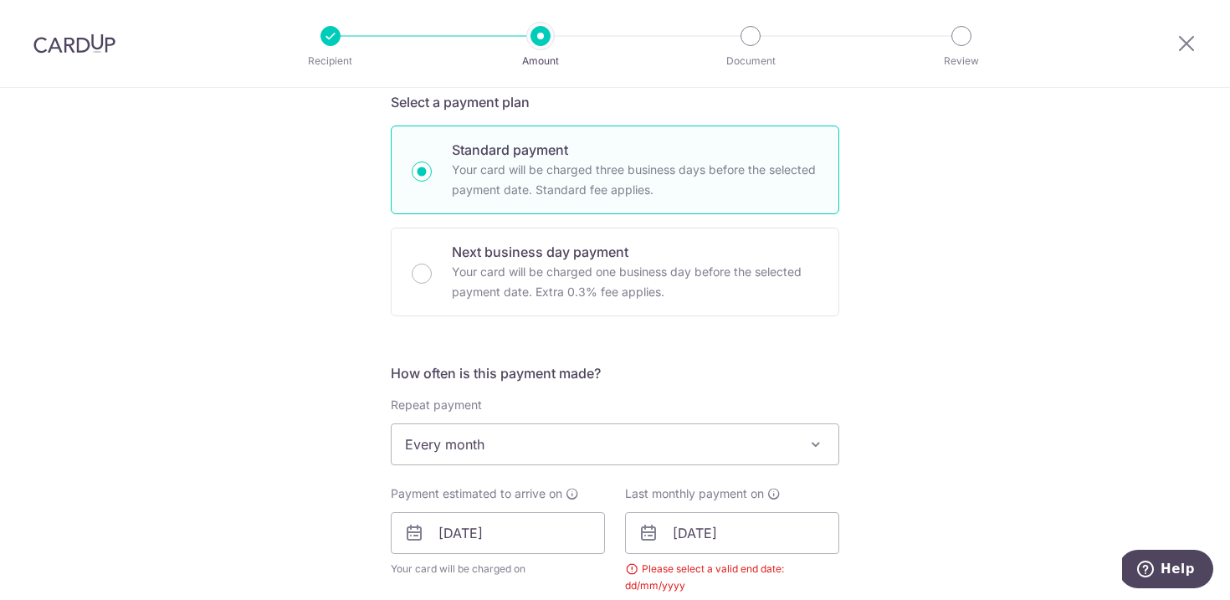
scroll to position [454, 0]
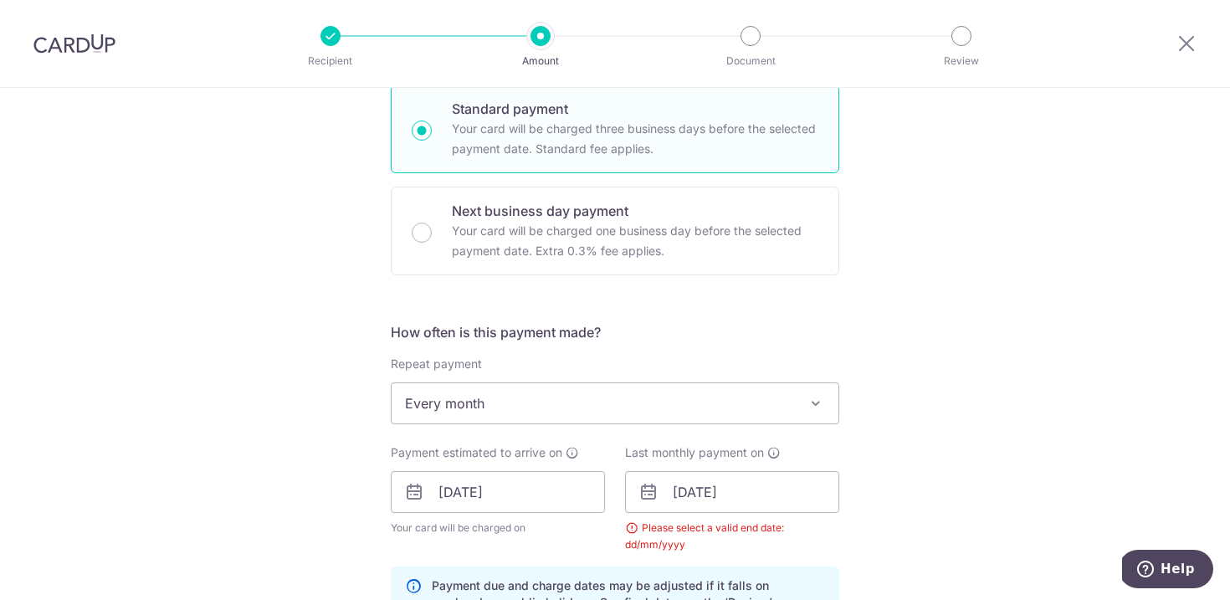
click at [912, 463] on div "Tell us more about your payment Enter one-time or monthly payment amount SGD 78…" at bounding box center [615, 491] width 1230 height 1715
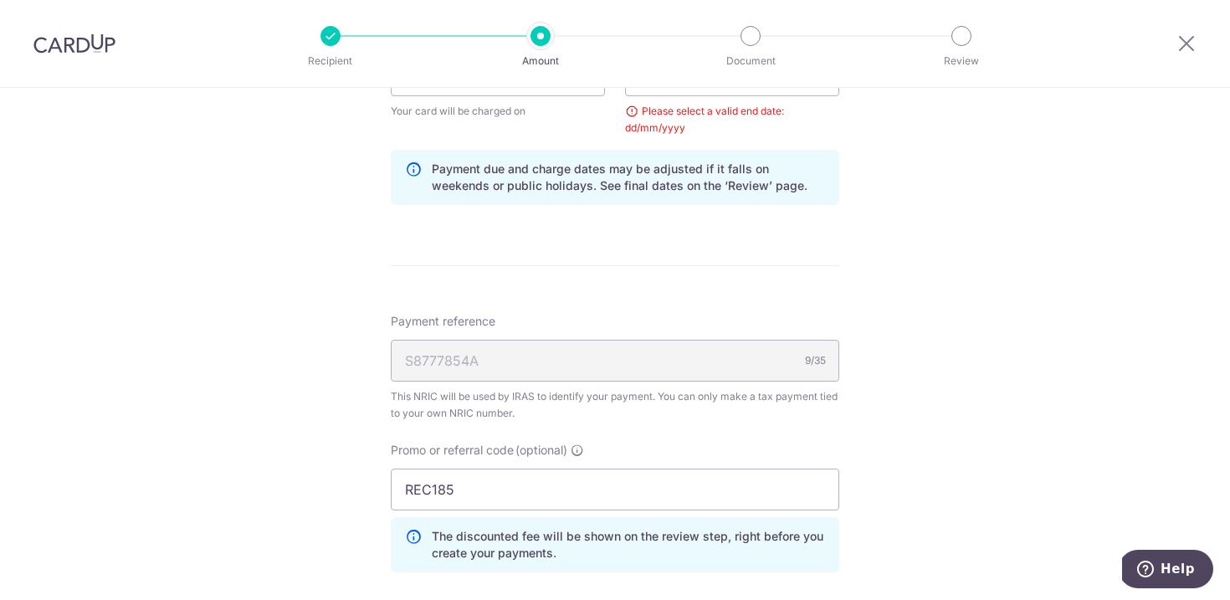
scroll to position [1085, 0]
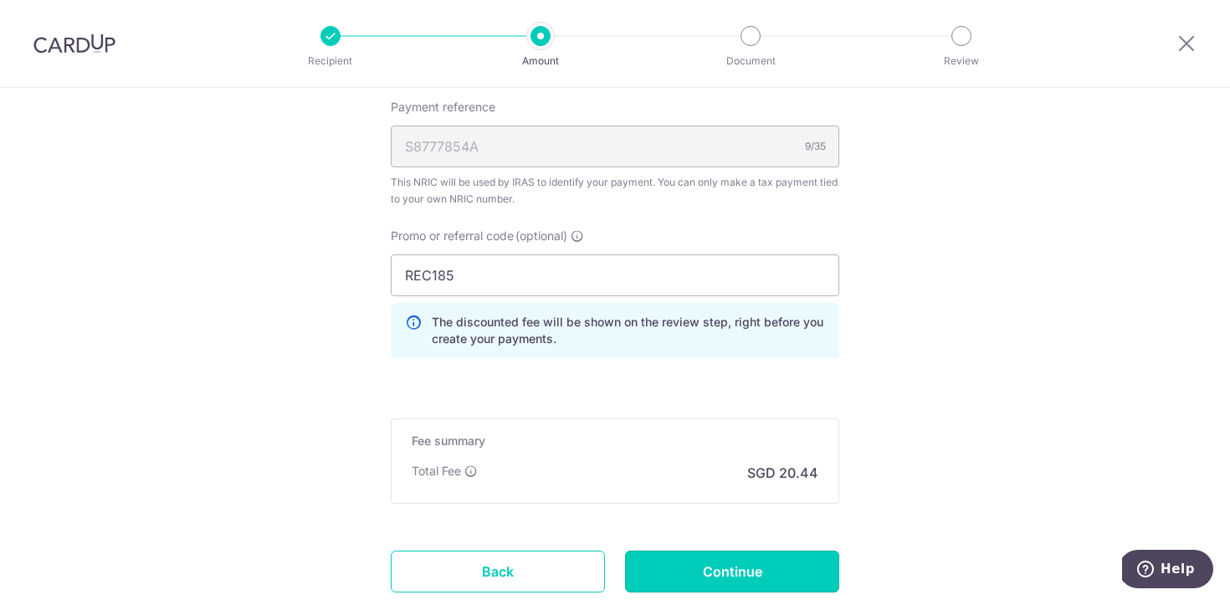
click at [799, 562] on input "Continue" at bounding box center [732, 572] width 214 height 42
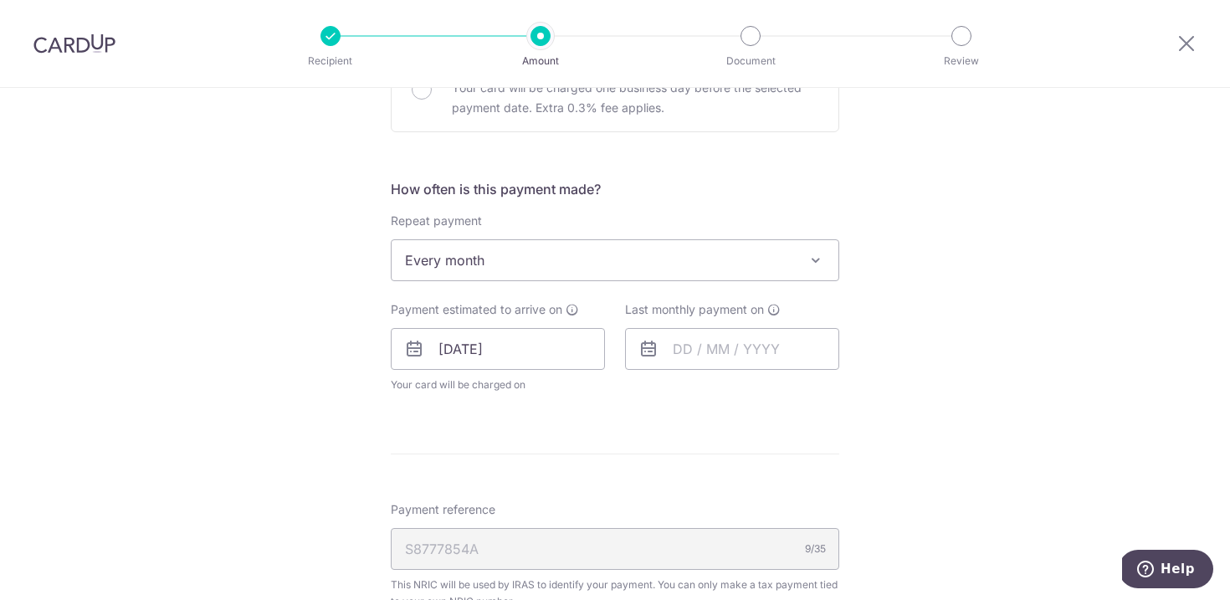
scroll to position [539, 0]
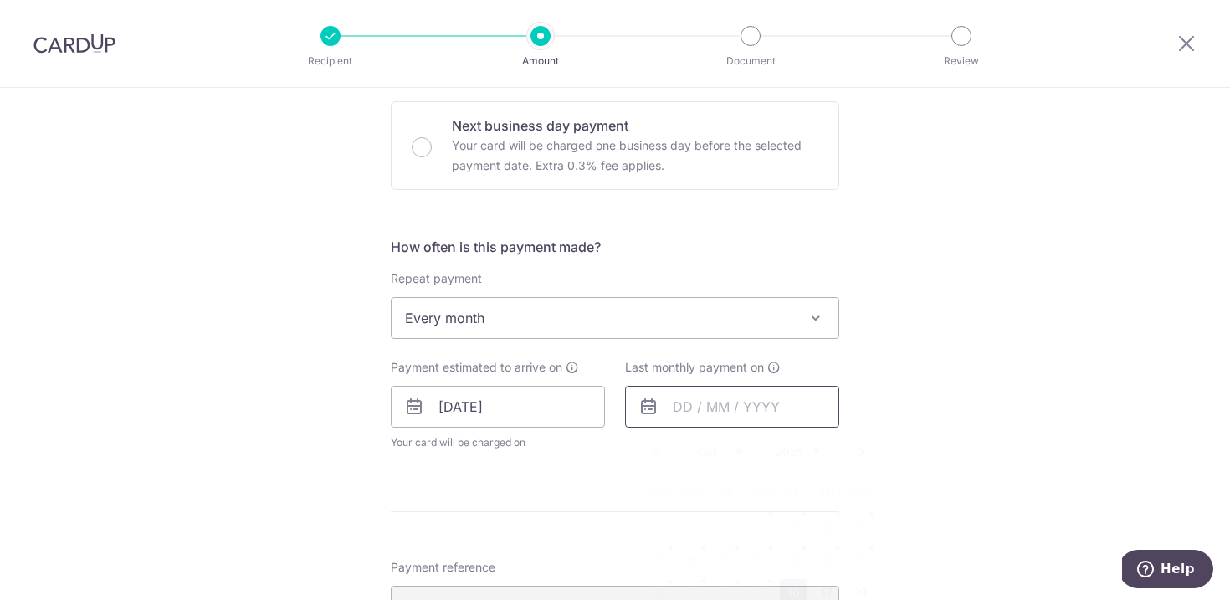
click at [710, 413] on input "text" at bounding box center [732, 407] width 214 height 42
click at [802, 448] on select "2025 2026" at bounding box center [798, 451] width 44 height 13
click at [731, 454] on select "Jan Feb Mar Apr May Jun Jul Aug Sep Oct Nov" at bounding box center [720, 451] width 44 height 13
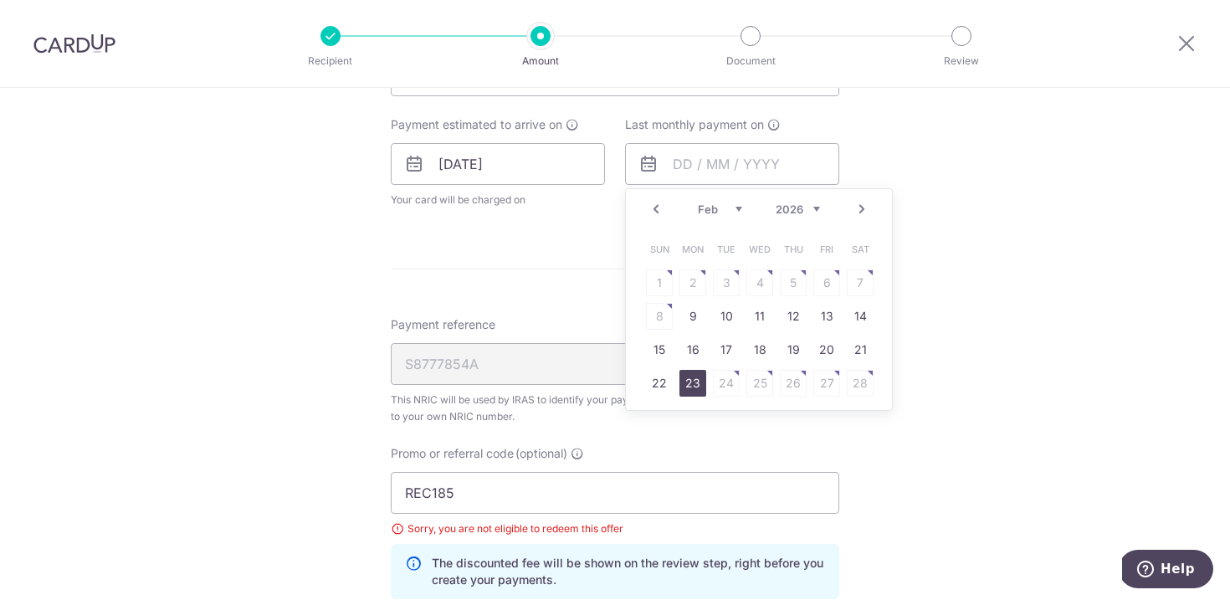
click at [681, 377] on link "23" at bounding box center [693, 383] width 27 height 27
type input "[DATE]"
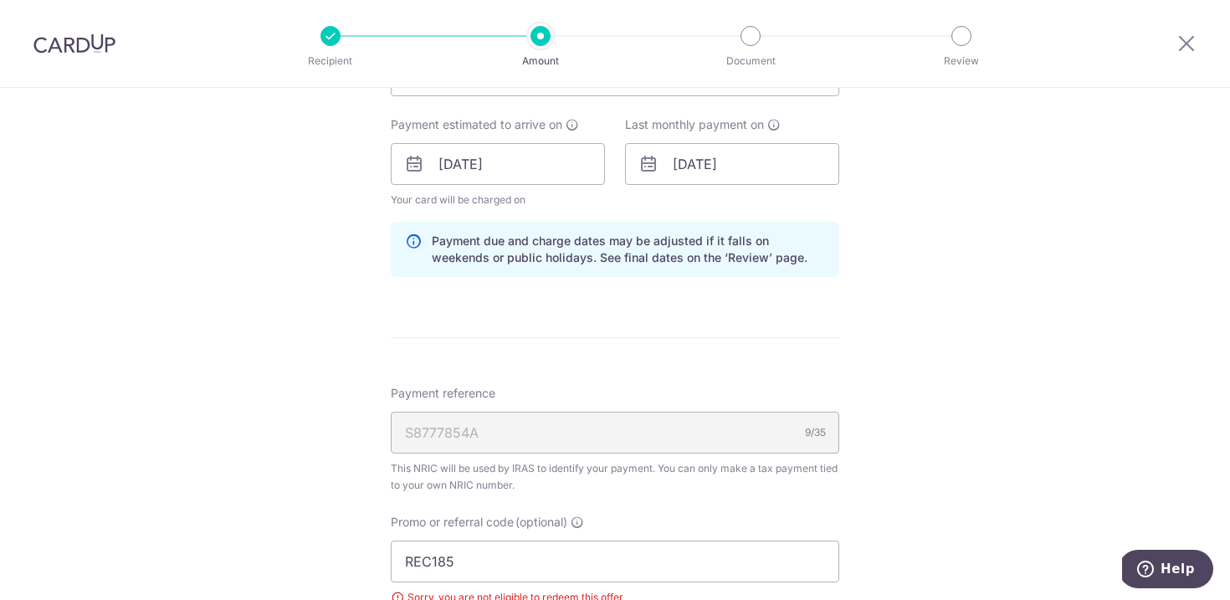
click at [939, 360] on div "Tell us more about your payment Enter one-time or monthly payment amount SGD 78…" at bounding box center [615, 166] width 1230 height 1721
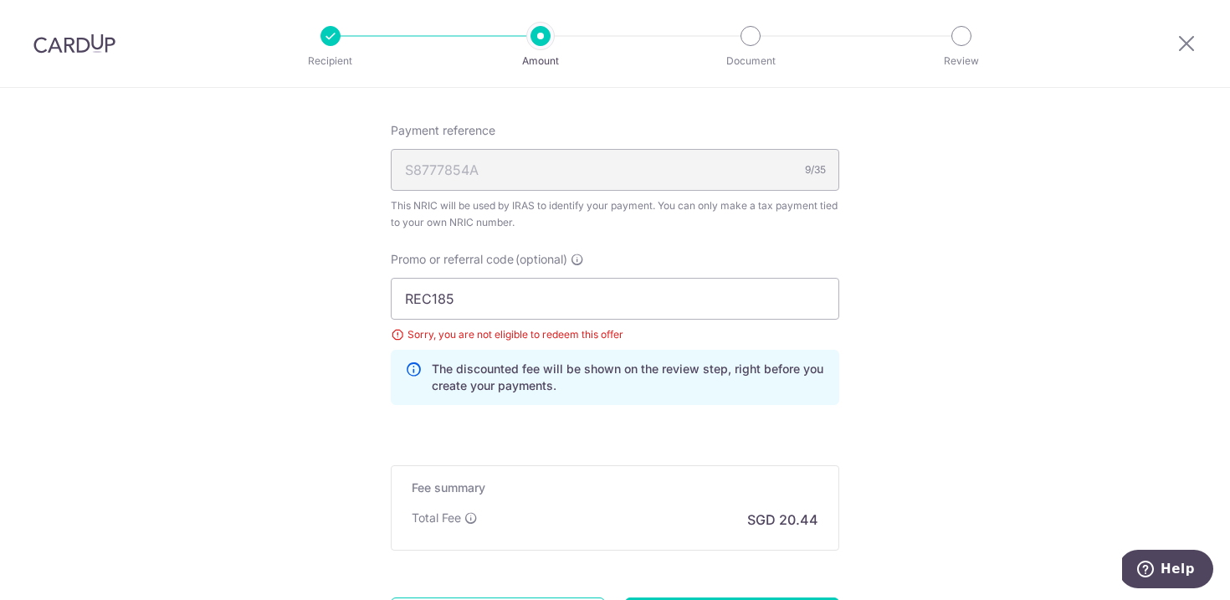
scroll to position [1116, 0]
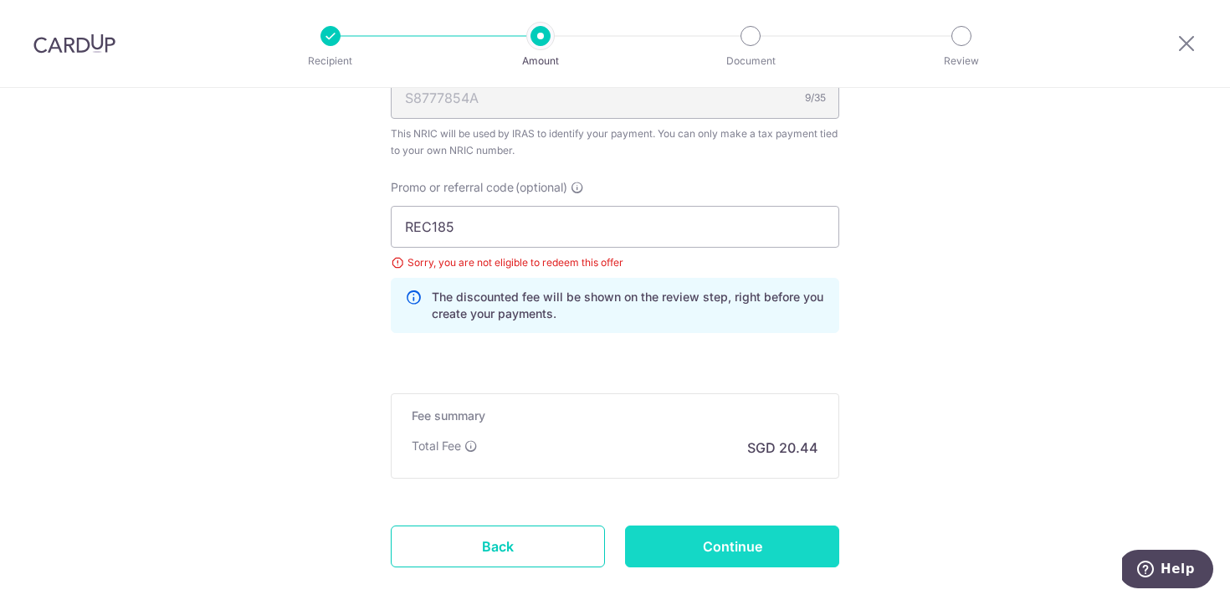
click at [763, 546] on input "Continue" at bounding box center [732, 547] width 214 height 42
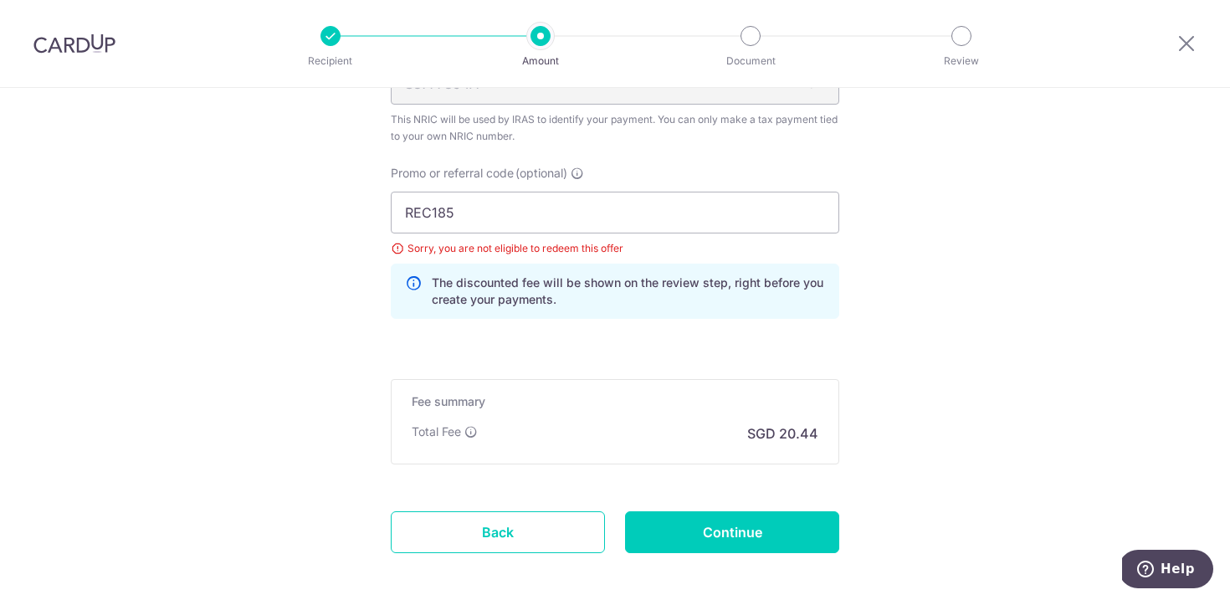
scroll to position [970, 0]
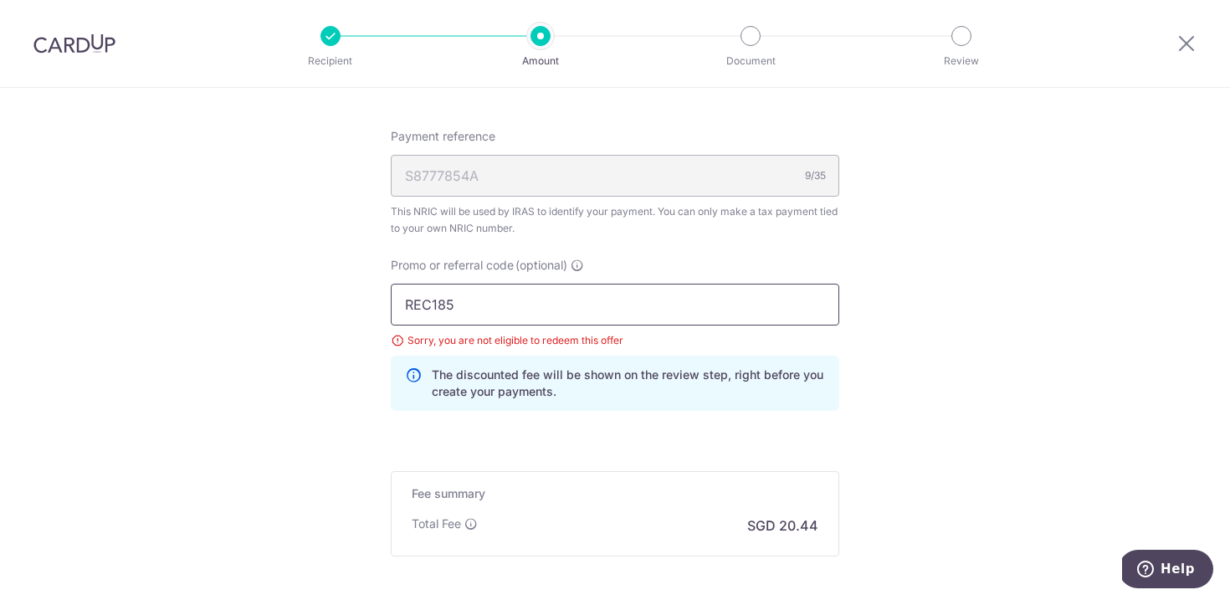
drag, startPoint x: 496, startPoint y: 300, endPoint x: 338, endPoint y: 299, distance: 158.2
paste input "3HOME25R"
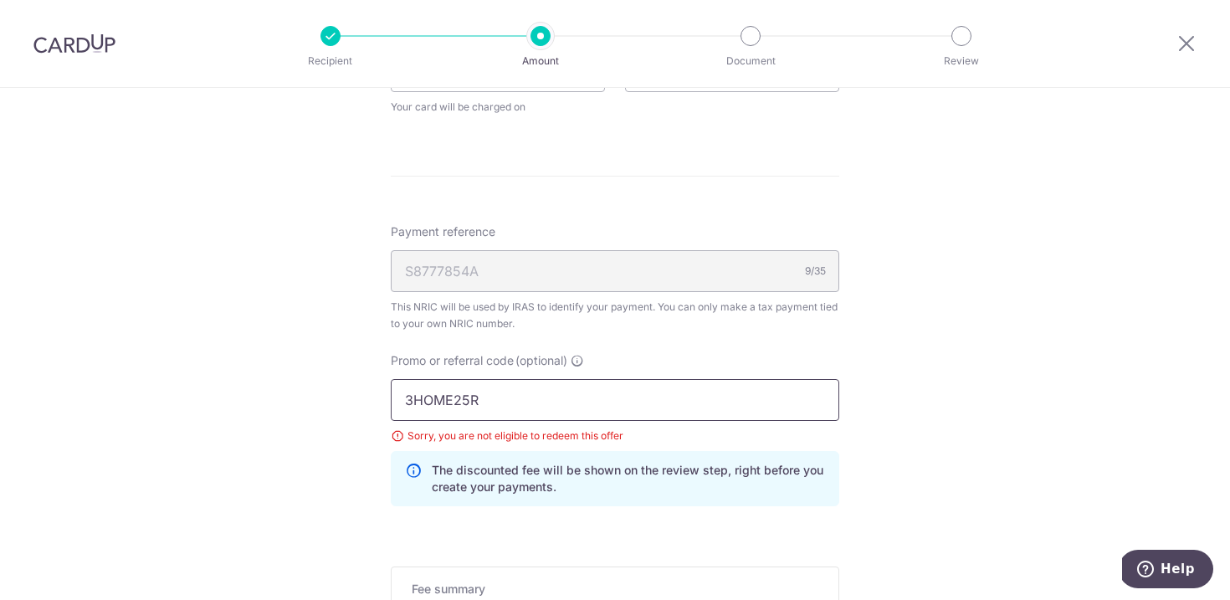
scroll to position [656, 0]
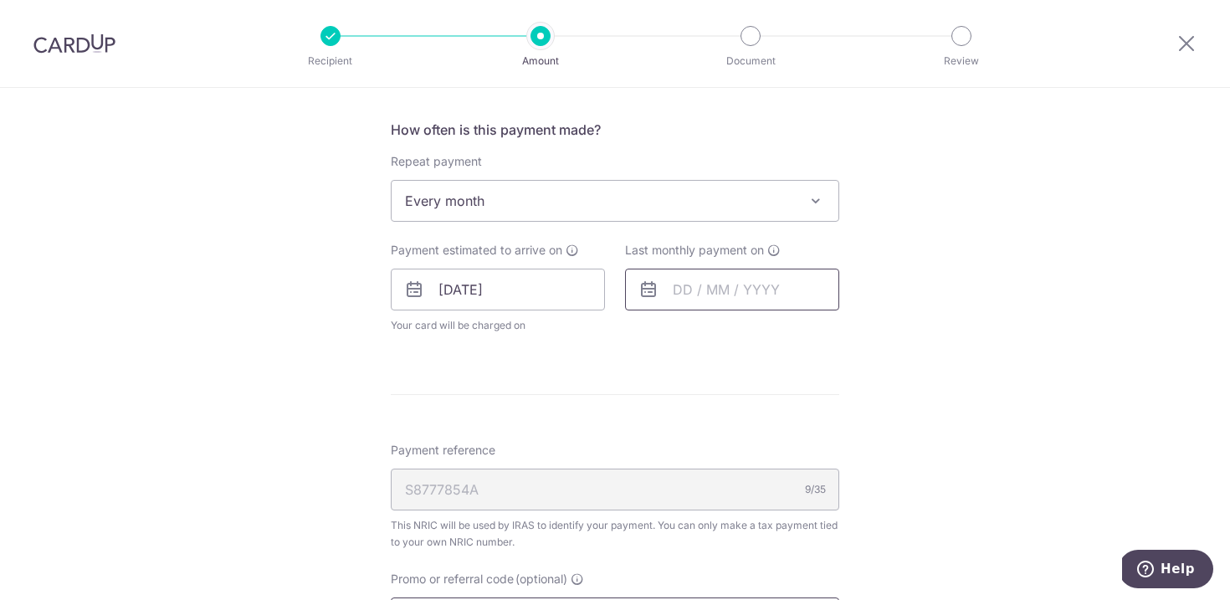
type input "3HOME25R"
click at [732, 291] on input "text" at bounding box center [732, 290] width 214 height 42
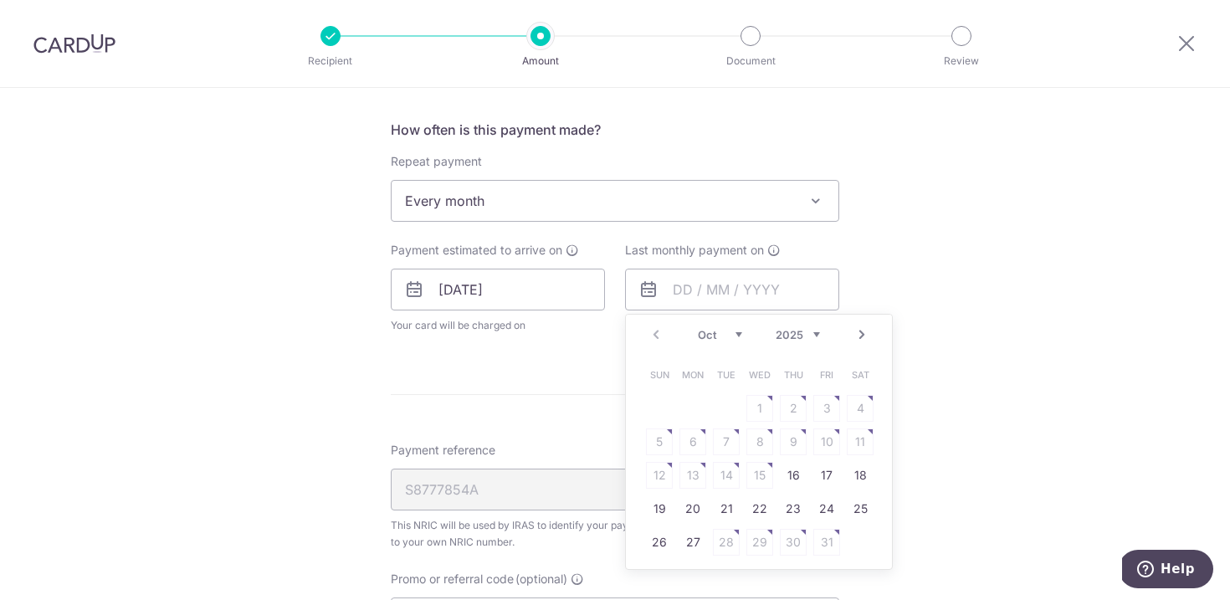
click at [857, 337] on link "Next" at bounding box center [862, 335] width 20 height 20
click at [857, 336] on link "Next" at bounding box center [862, 335] width 20 height 20
click at [858, 336] on link "Next" at bounding box center [862, 335] width 20 height 20
click at [687, 539] on link "26" at bounding box center [693, 542] width 27 height 27
type input "26/01/2026"
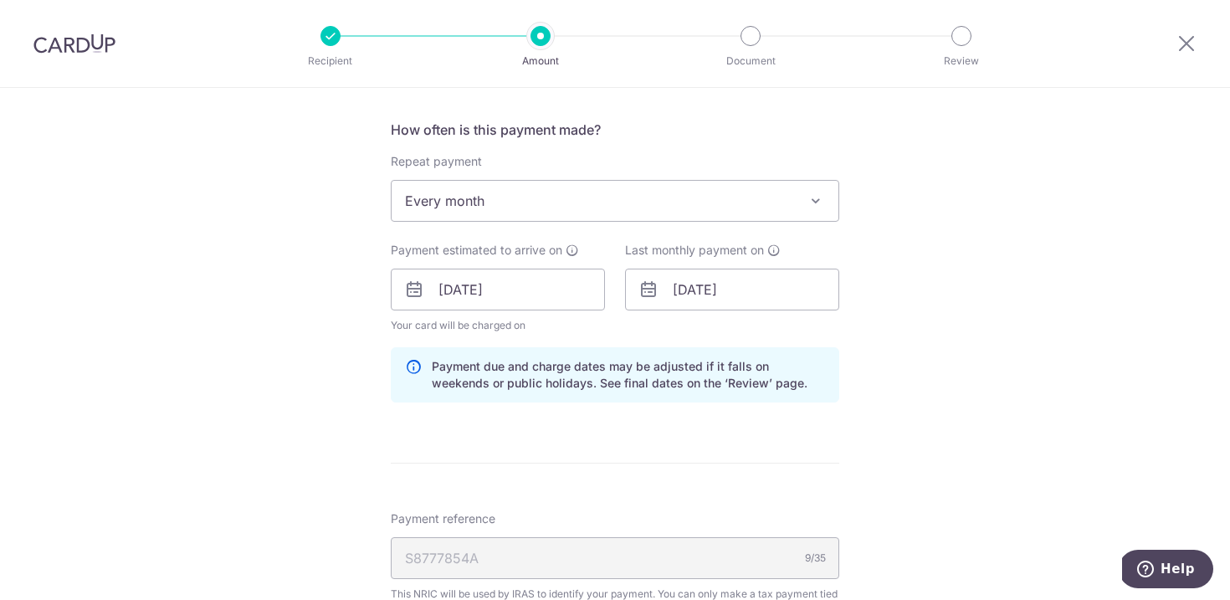
click at [882, 444] on div "Tell us more about your payment Enter one-time or monthly payment amount SGD 78…" at bounding box center [615, 292] width 1230 height 1721
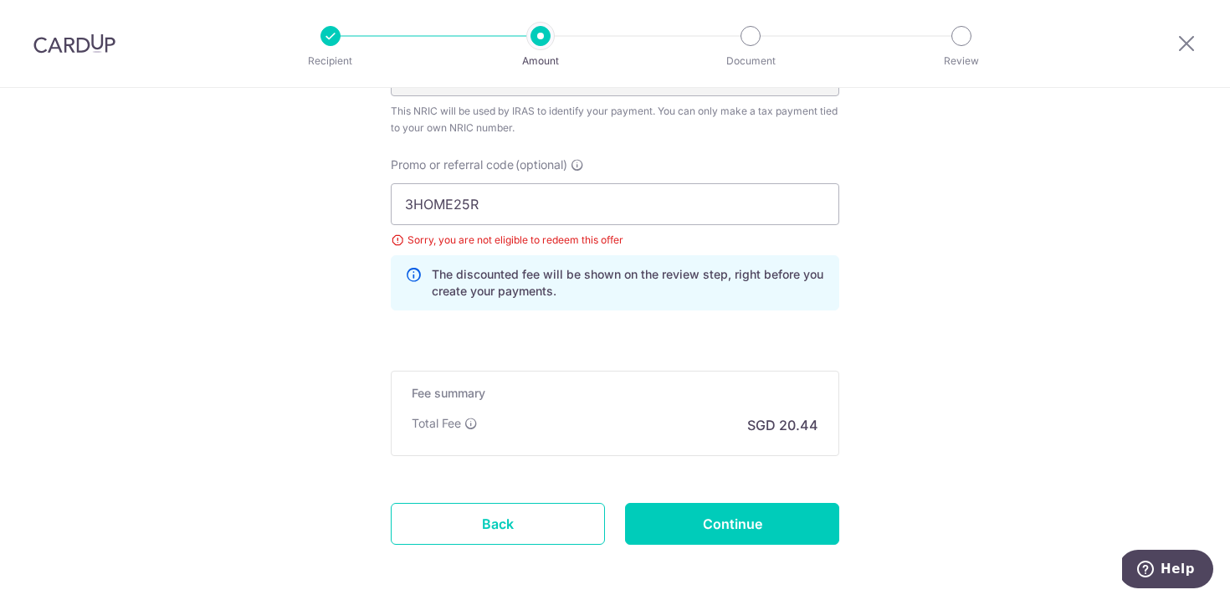
scroll to position [1183, 0]
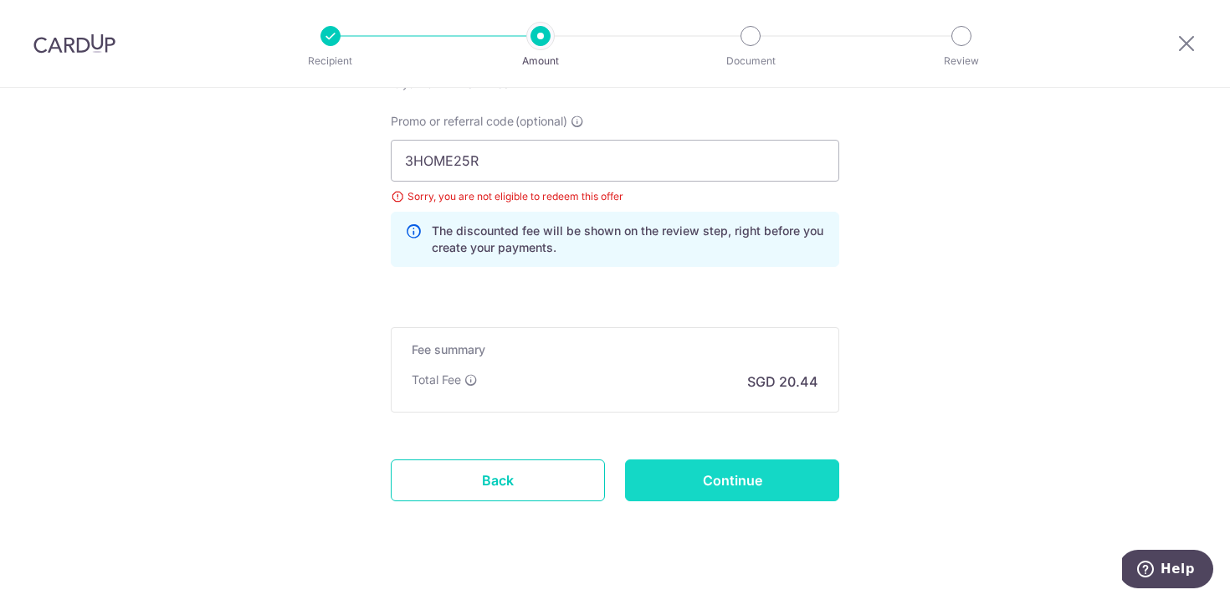
click at [780, 490] on input "Continue" at bounding box center [732, 480] width 214 height 42
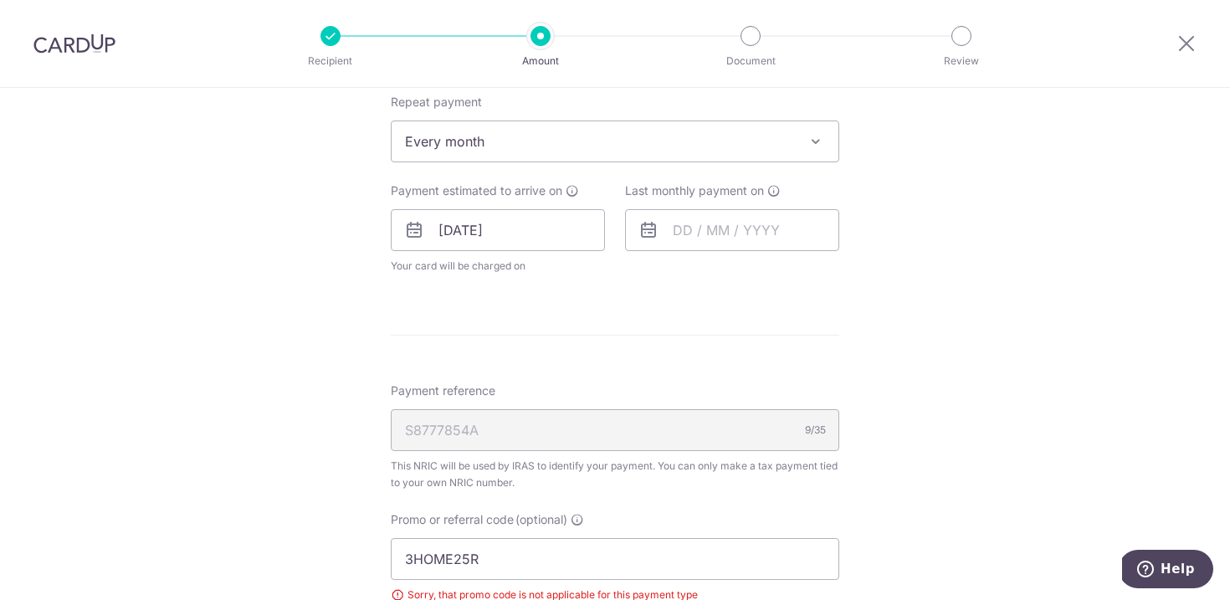
scroll to position [711, 0]
click at [689, 227] on input "text" at bounding box center [732, 234] width 214 height 42
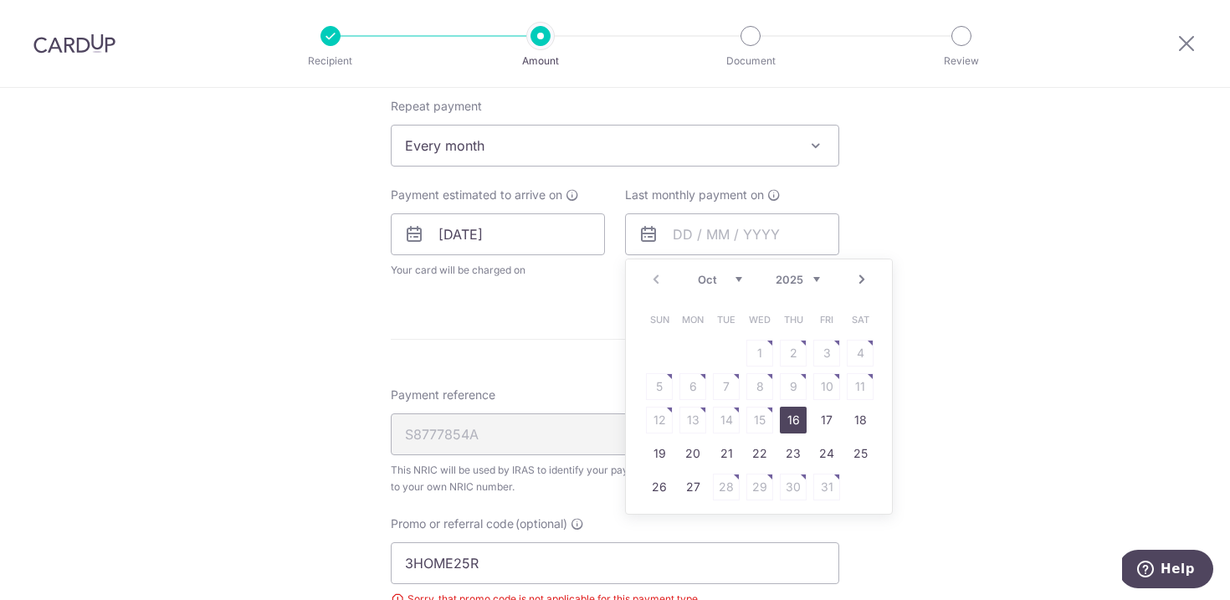
click at [858, 281] on link "Next" at bounding box center [862, 279] width 20 height 20
click at [859, 280] on link "Next" at bounding box center [862, 279] width 20 height 20
click at [690, 489] on link "26" at bounding box center [693, 487] width 27 height 27
type input "[DATE]"
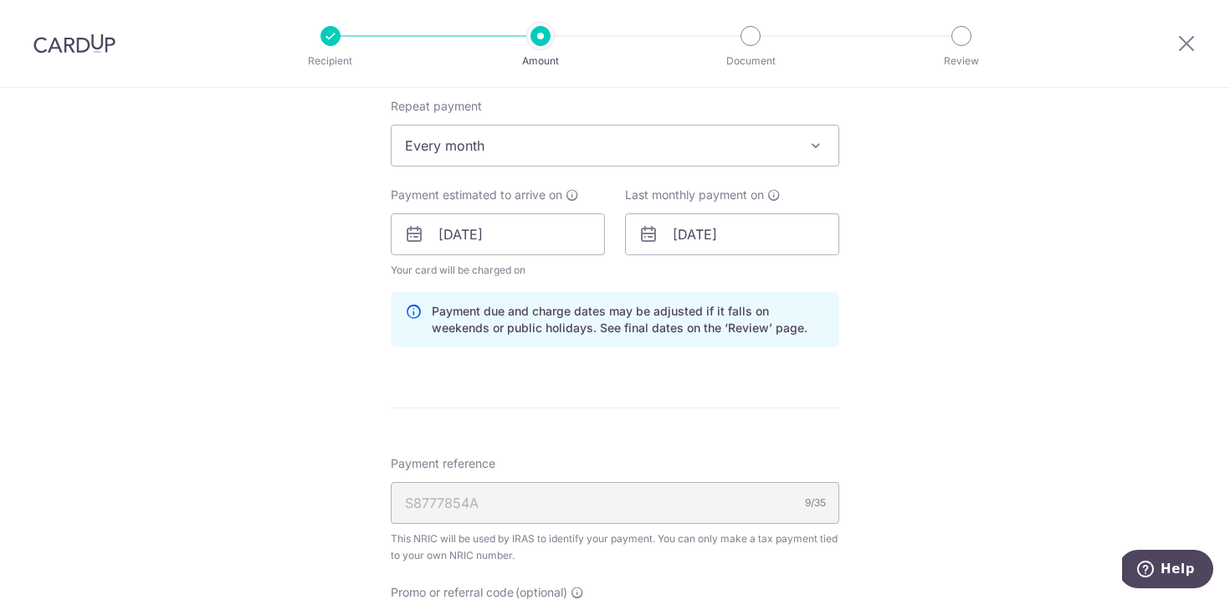
click at [631, 452] on form "Enter one-time or monthly payment amount SGD 786.00 786.00 The total tax paymen…" at bounding box center [615, 253] width 449 height 1532
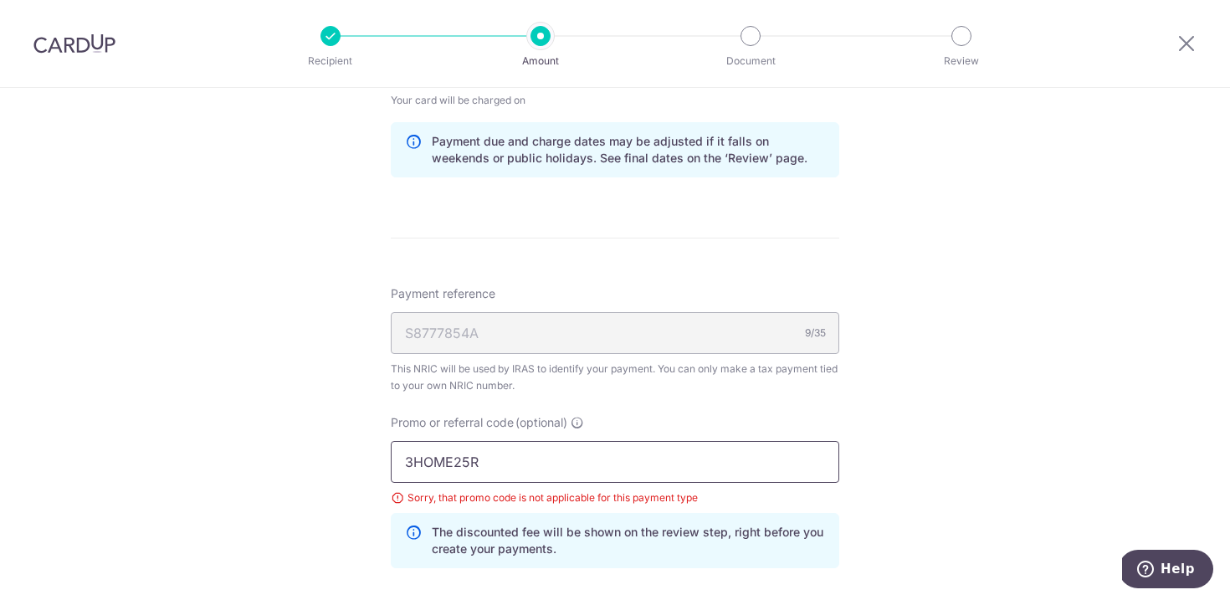
scroll to position [885, 0]
drag, startPoint x: 495, startPoint y: 459, endPoint x: 341, endPoint y: 454, distance: 153.2
click at [362, 454] on div "Tell us more about your payment Enter one-time or monthly payment amount SGD 78…" at bounding box center [615, 63] width 1230 height 1721
type input "E"
type input "REC185"
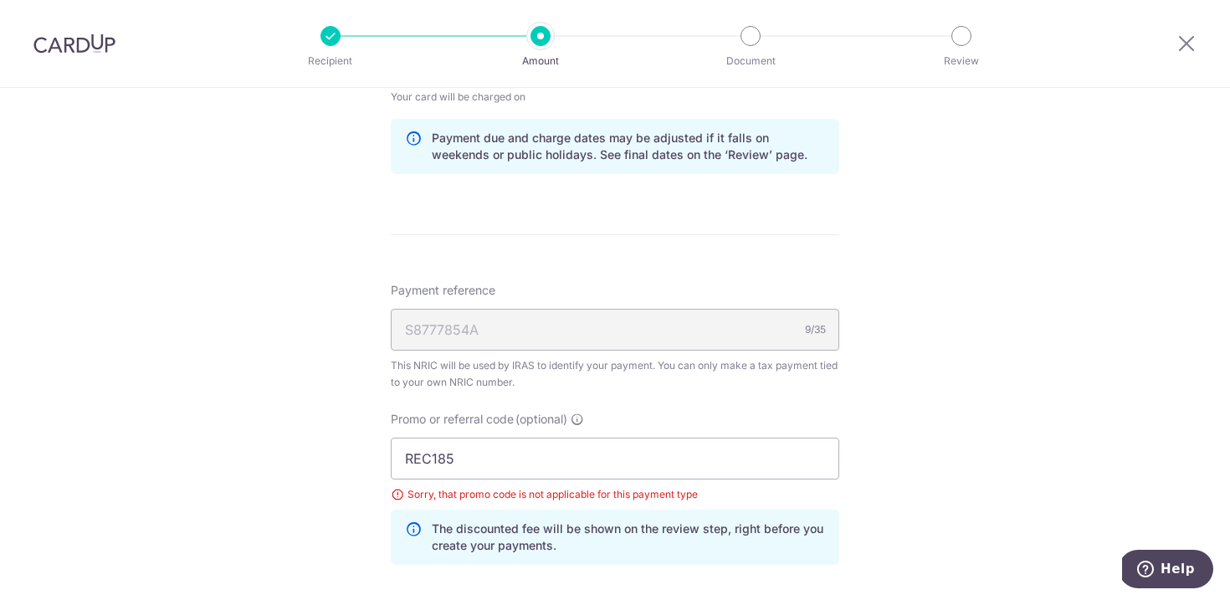
click at [967, 408] on div "Tell us more about your payment Enter one-time or monthly payment amount SGD 78…" at bounding box center [615, 63] width 1230 height 1721
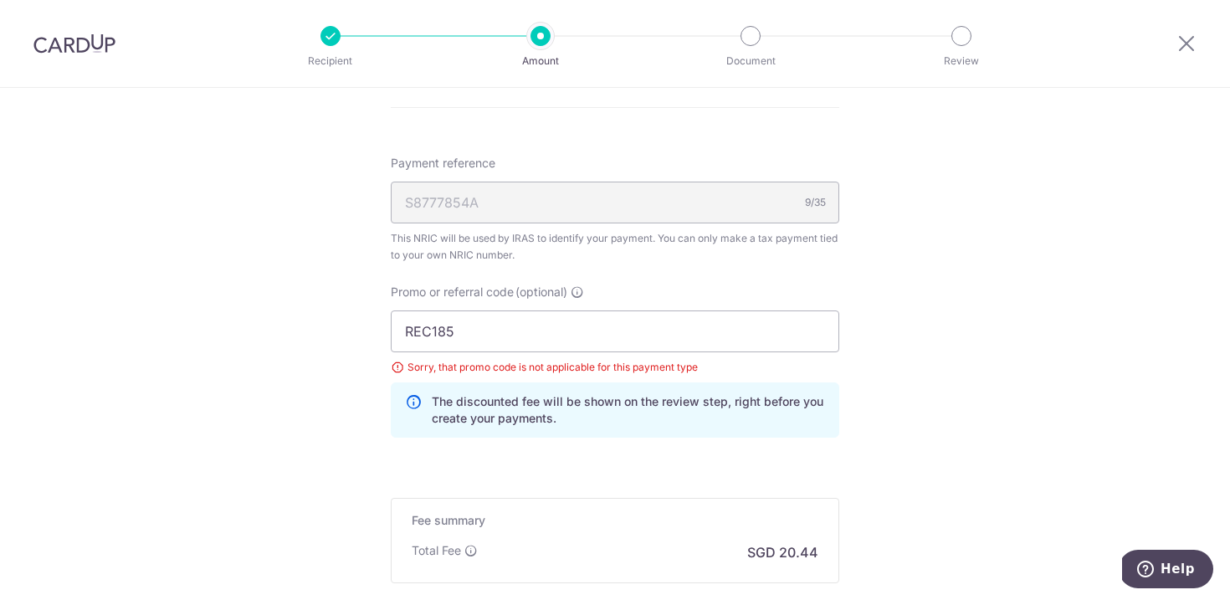
scroll to position [1166, 0]
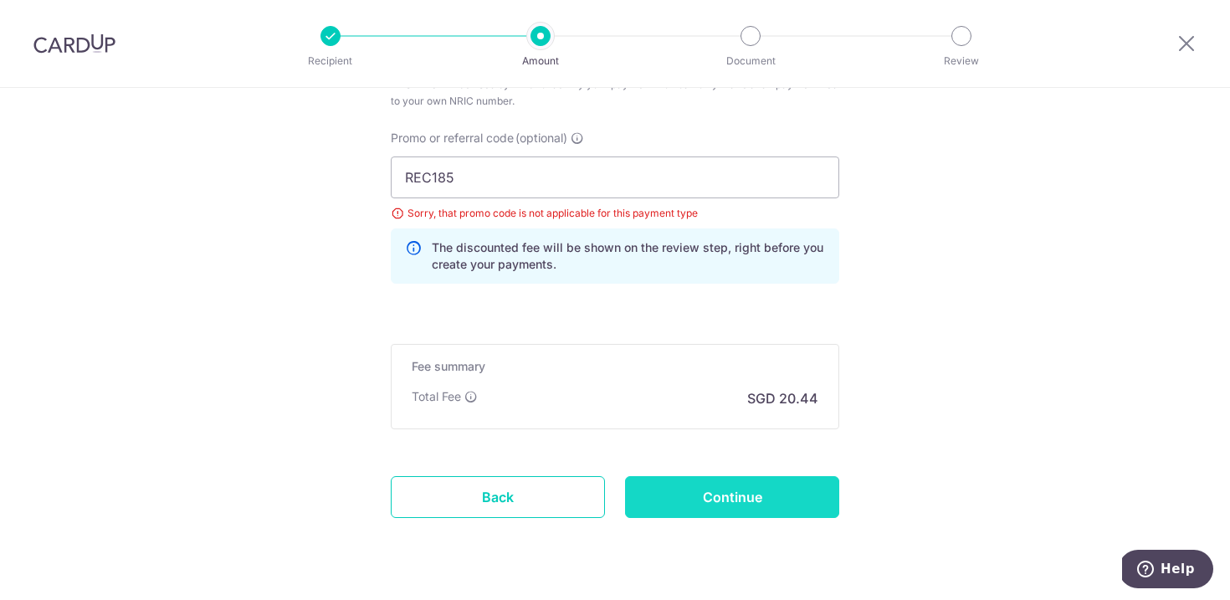
click at [803, 491] on input "Continue" at bounding box center [732, 497] width 214 height 42
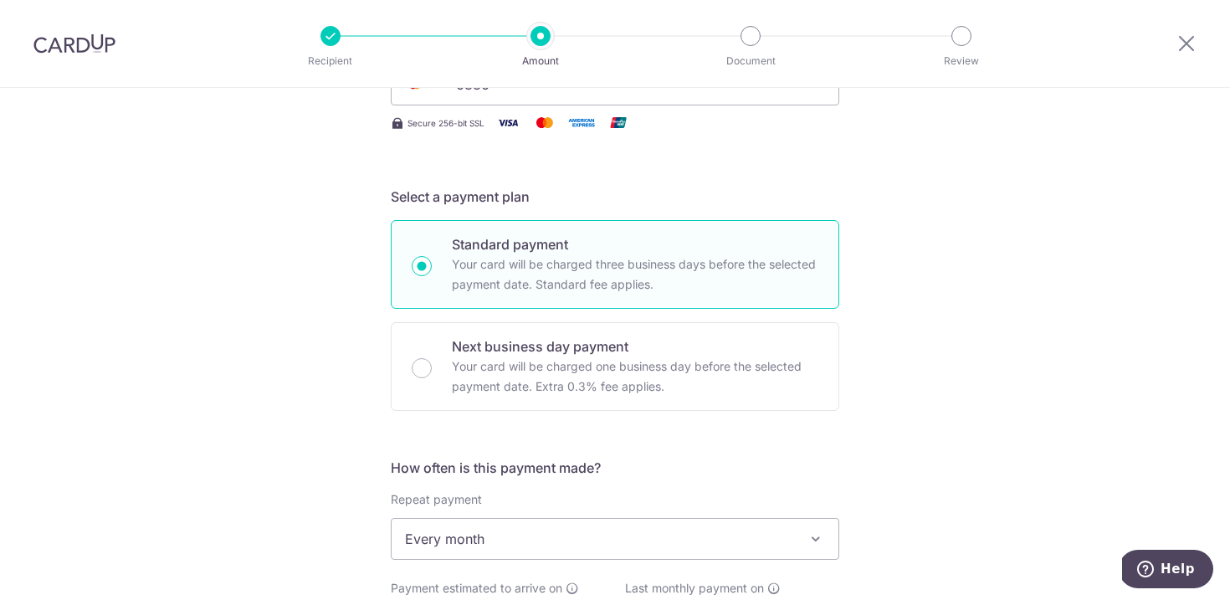
scroll to position [557, 0]
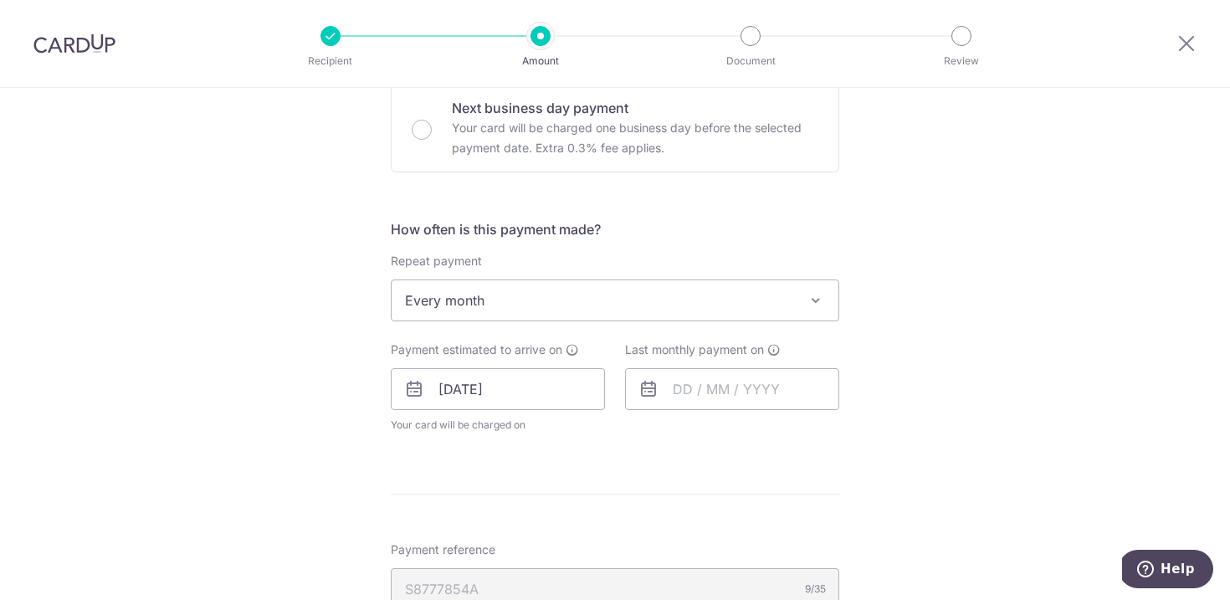
click at [496, 306] on span "Every month" at bounding box center [615, 300] width 447 height 40
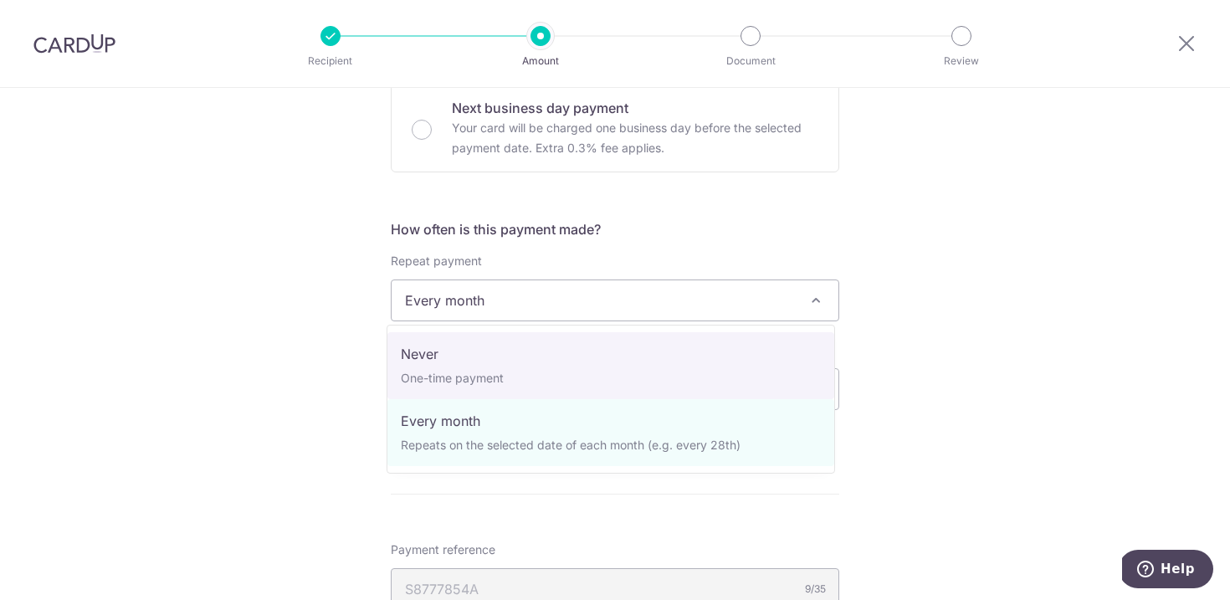
select select "1"
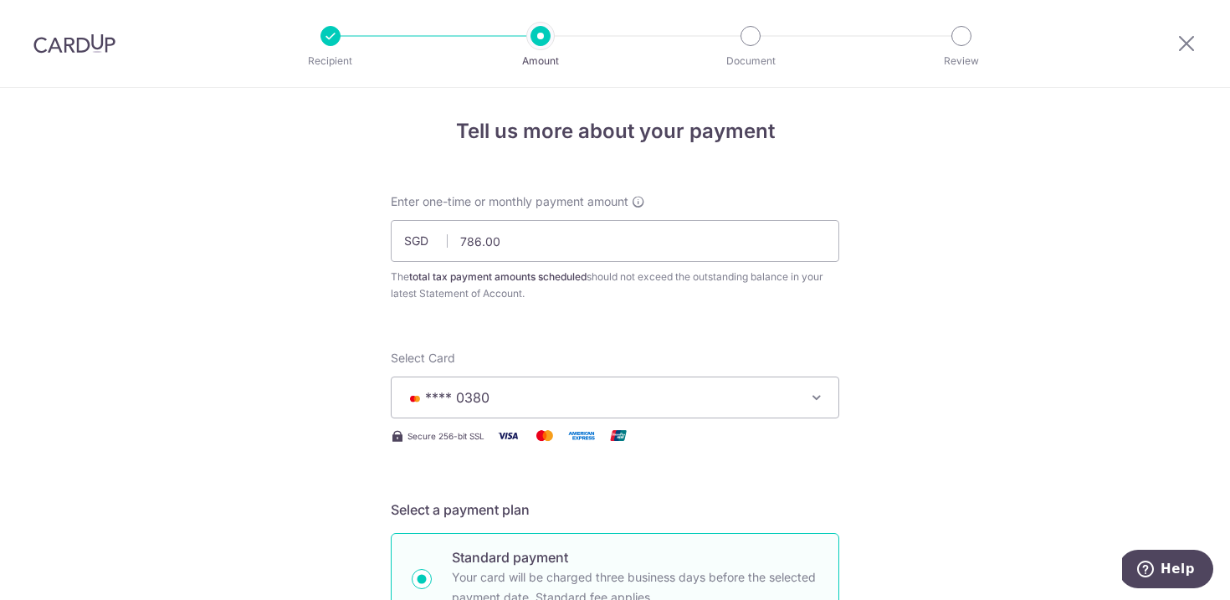
scroll to position [1, 0]
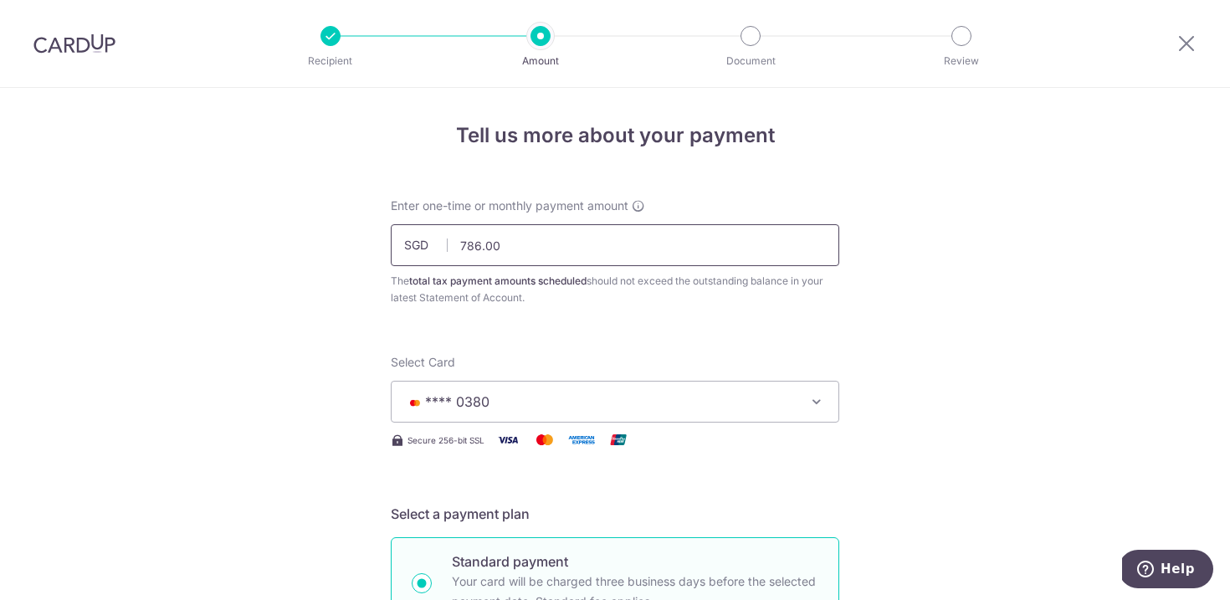
drag, startPoint x: 512, startPoint y: 247, endPoint x: 496, endPoint y: 245, distance: 16.0
click at [496, 245] on input "786.00" at bounding box center [615, 245] width 449 height 42
drag, startPoint x: 471, startPoint y: 244, endPoint x: 519, endPoint y: 244, distance: 47.7
click at [516, 244] on input "786.00" at bounding box center [615, 245] width 449 height 42
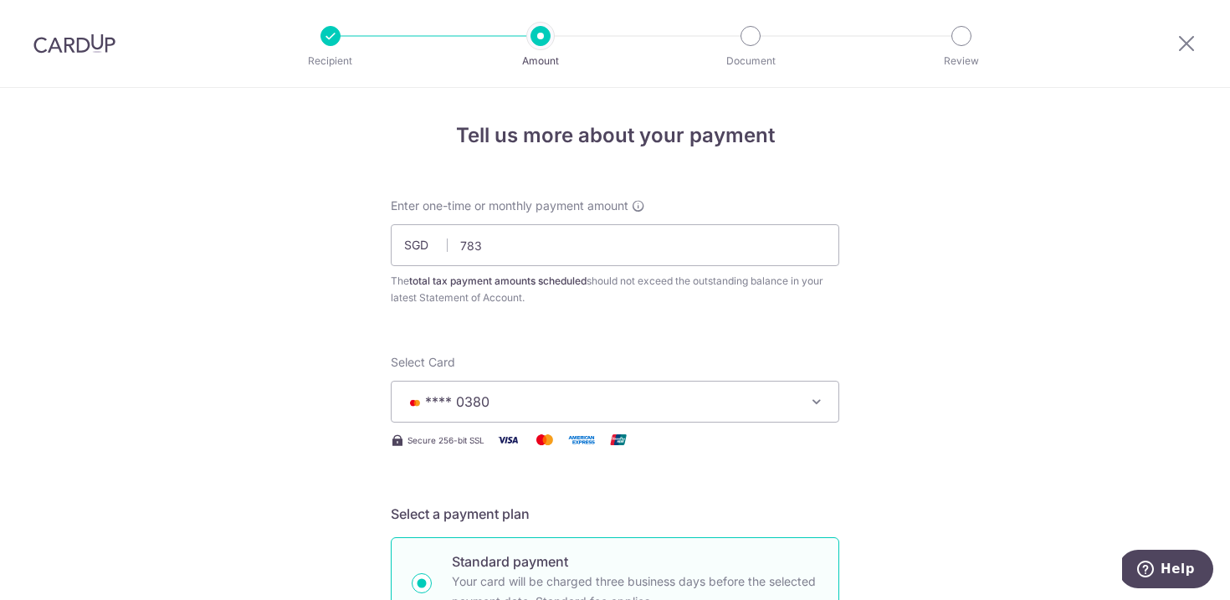
type input "783.00"
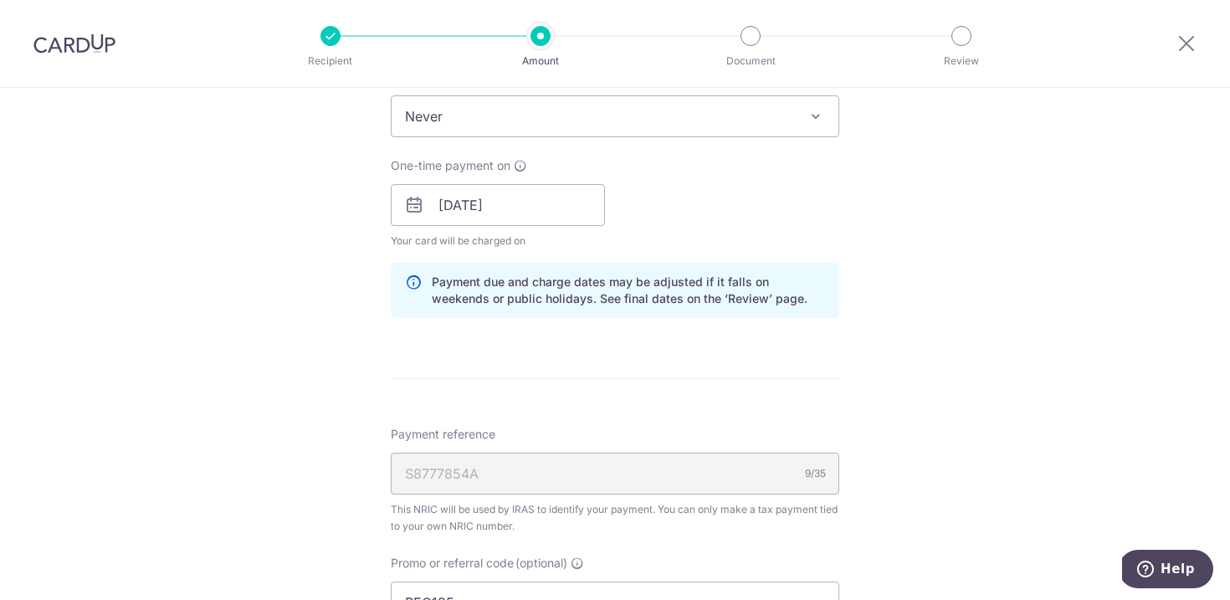
scroll to position [932, 0]
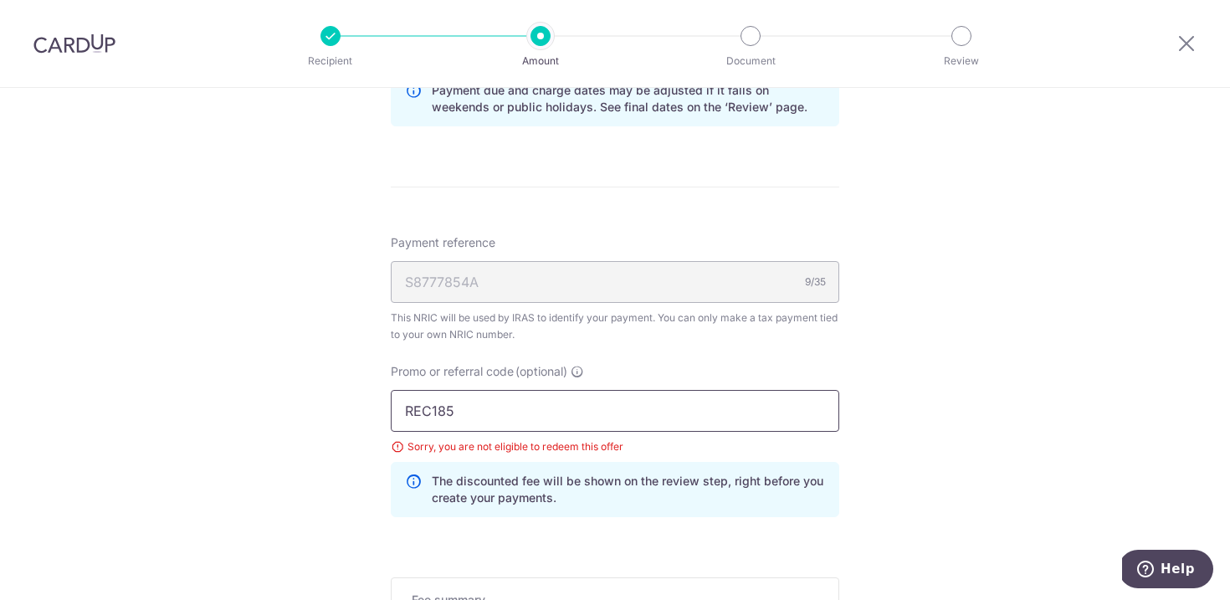
drag, startPoint x: 464, startPoint y: 413, endPoint x: 340, endPoint y: 395, distance: 125.2
click at [356, 398] on div "Tell us more about your payment Enter one-time or monthly payment amount SGD 78…" at bounding box center [615, 16] width 1230 height 1721
paste input "OFF22"
type input "OFF225"
click at [650, 369] on div "Promo or referral code (optional) OFF225 Sorry, you are not eligible to redeem …" at bounding box center [615, 440] width 449 height 154
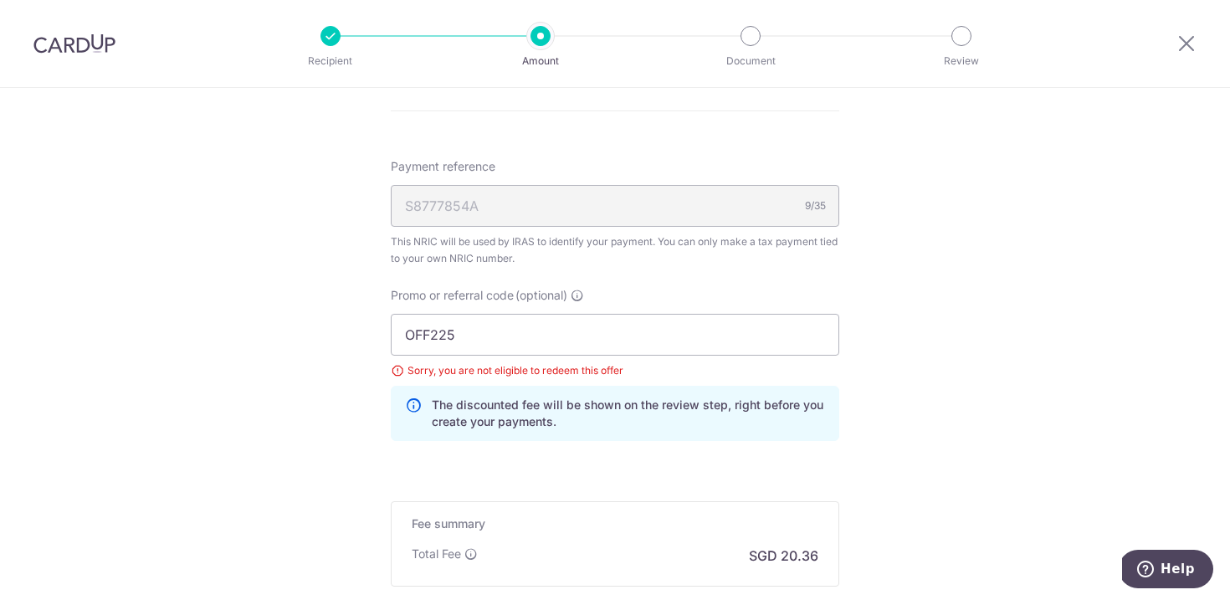
scroll to position [1209, 0]
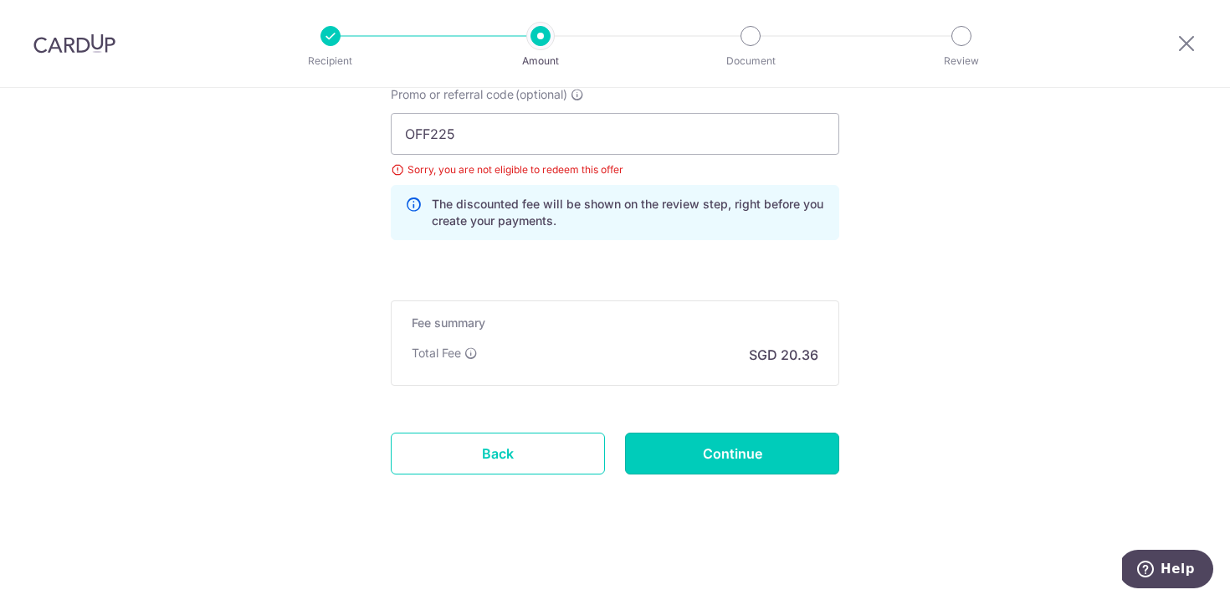
click at [737, 451] on input "Continue" at bounding box center [732, 454] width 214 height 42
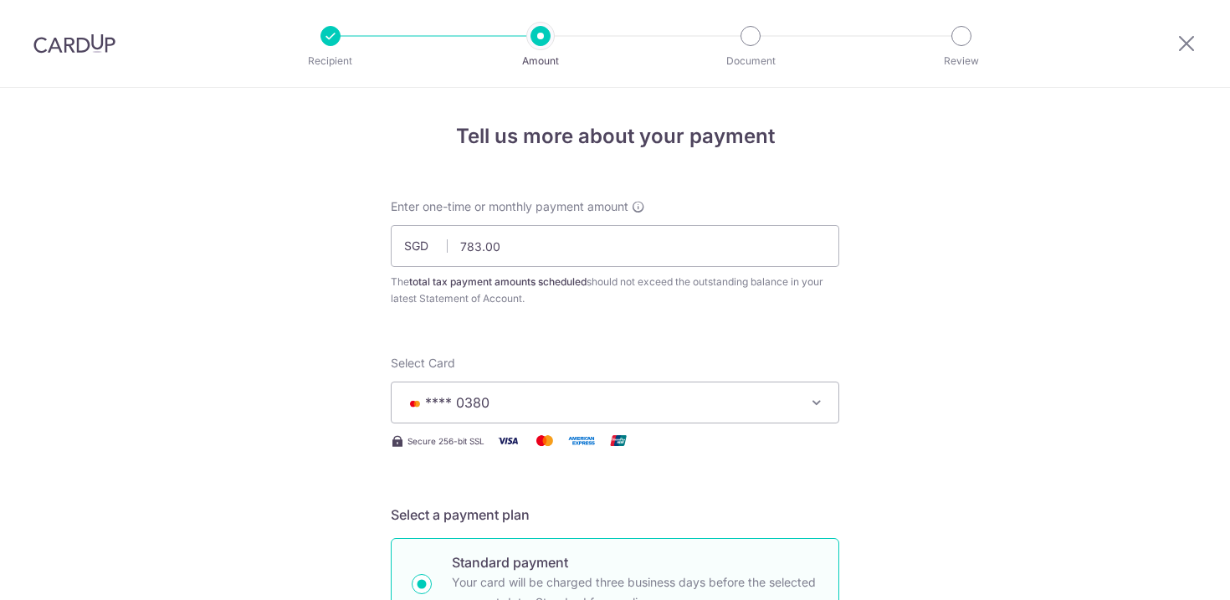
scroll to position [1209, 0]
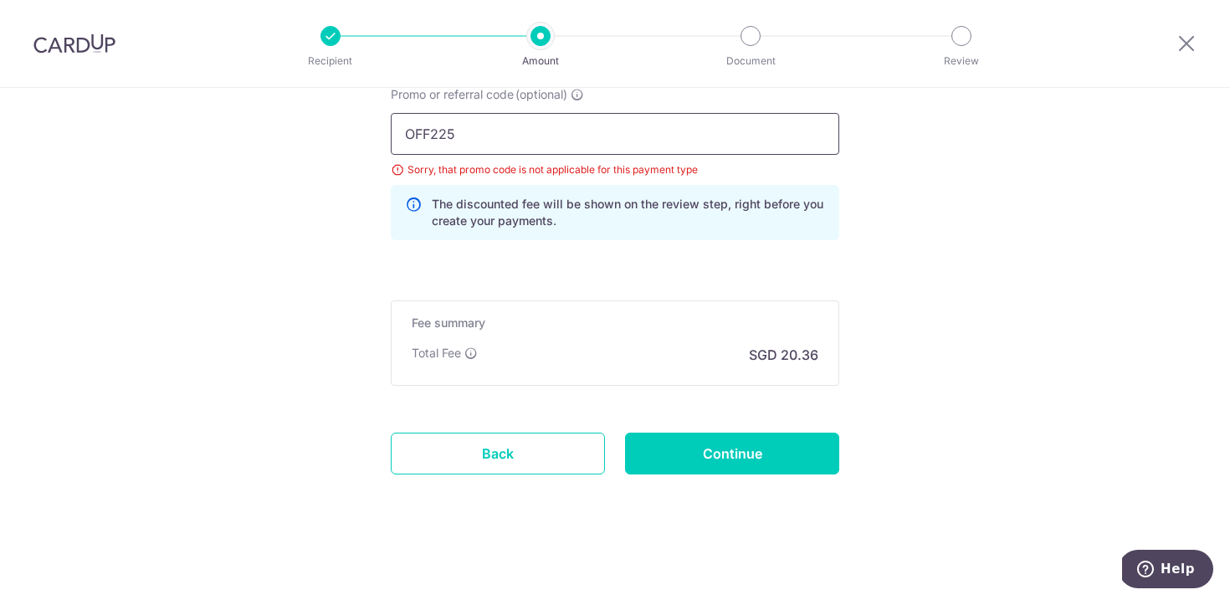
click at [481, 137] on input "OFF225" at bounding box center [615, 134] width 449 height 42
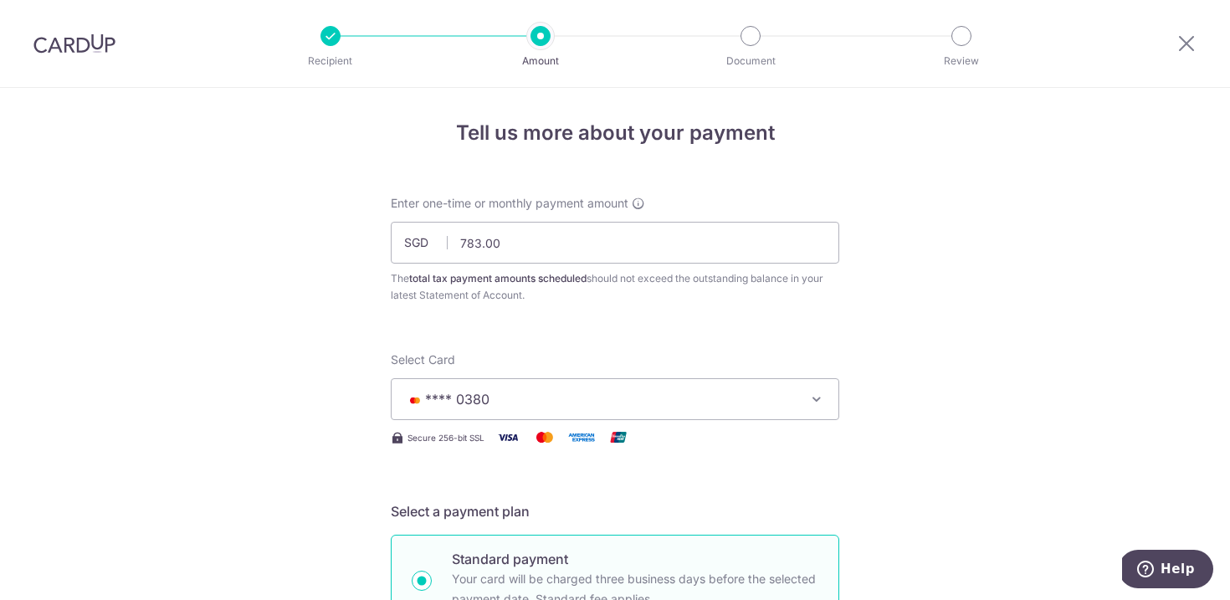
scroll to position [0, 0]
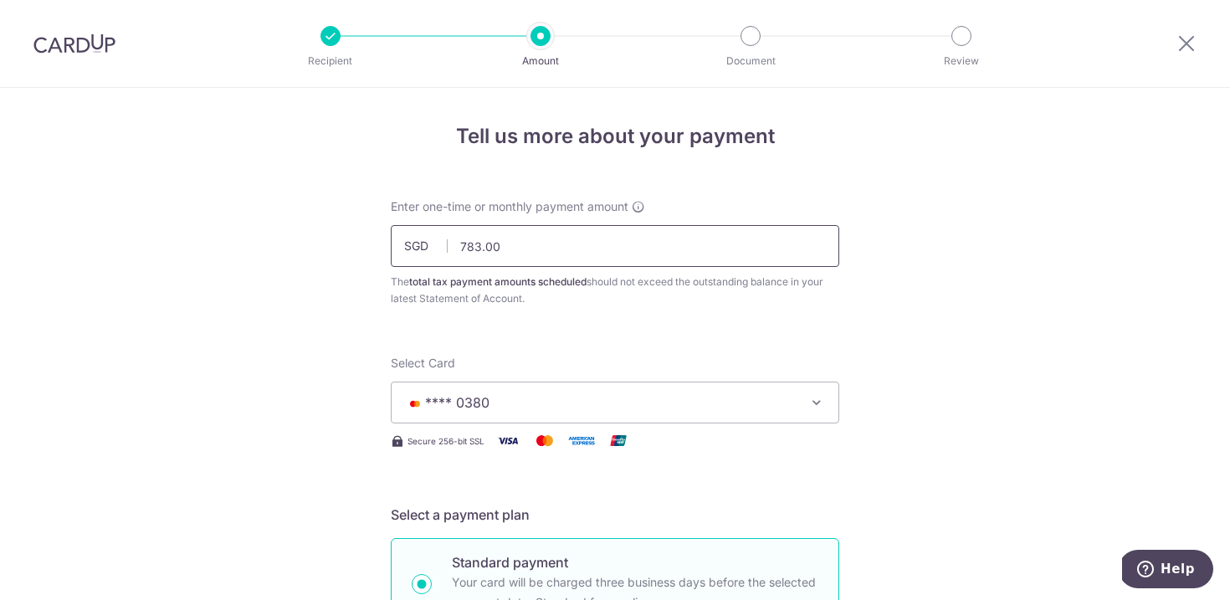
drag, startPoint x: 505, startPoint y: 244, endPoint x: 471, endPoint y: 246, distance: 34.4
click at [471, 246] on input "783.00" at bounding box center [615, 246] width 449 height 42
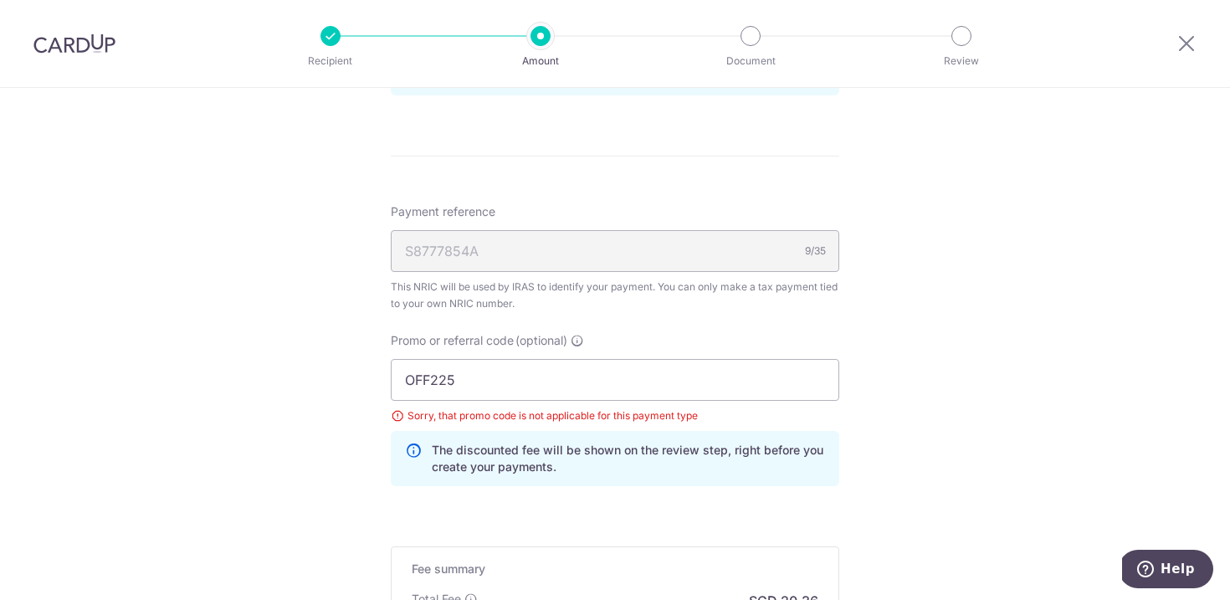
scroll to position [967, 0]
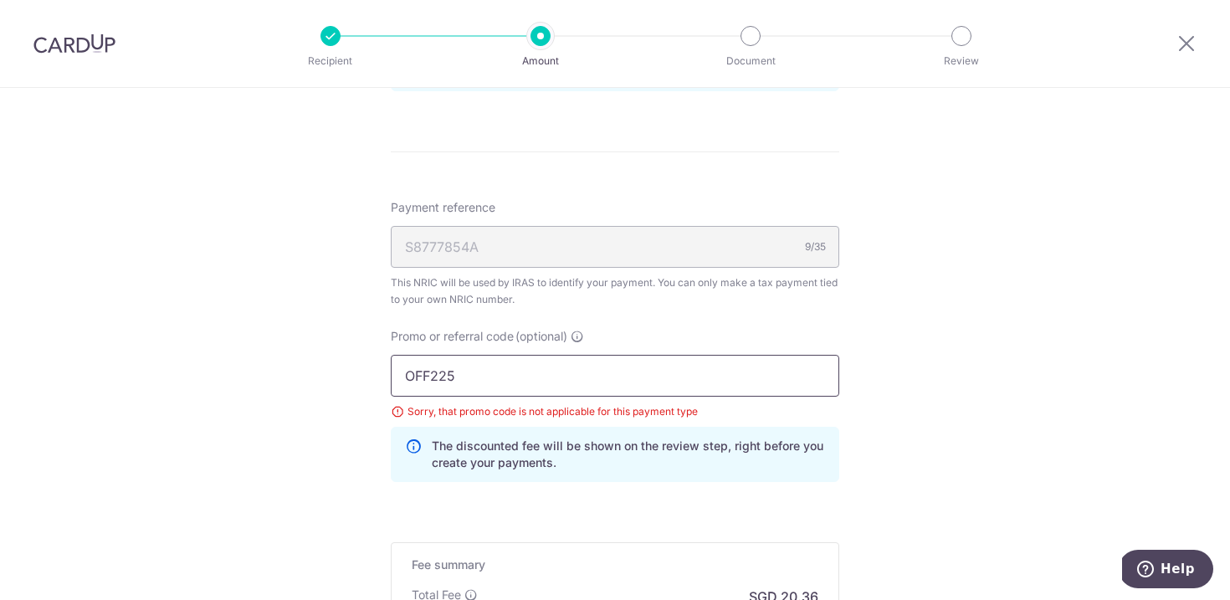
type input "780.00"
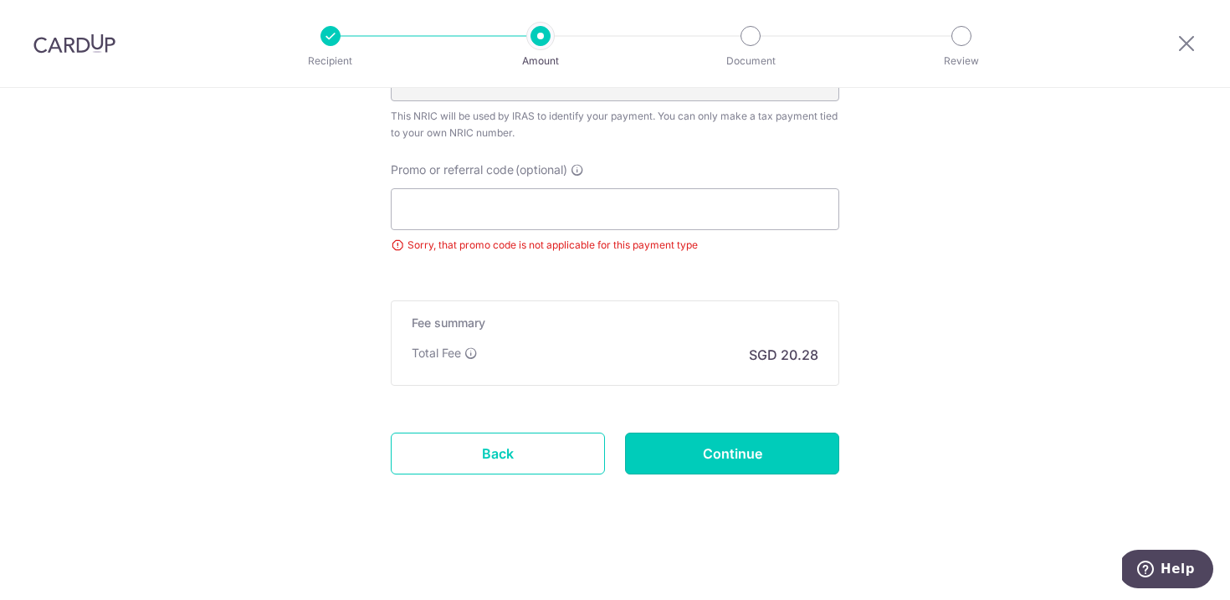
click at [755, 452] on input "Continue" at bounding box center [732, 454] width 214 height 42
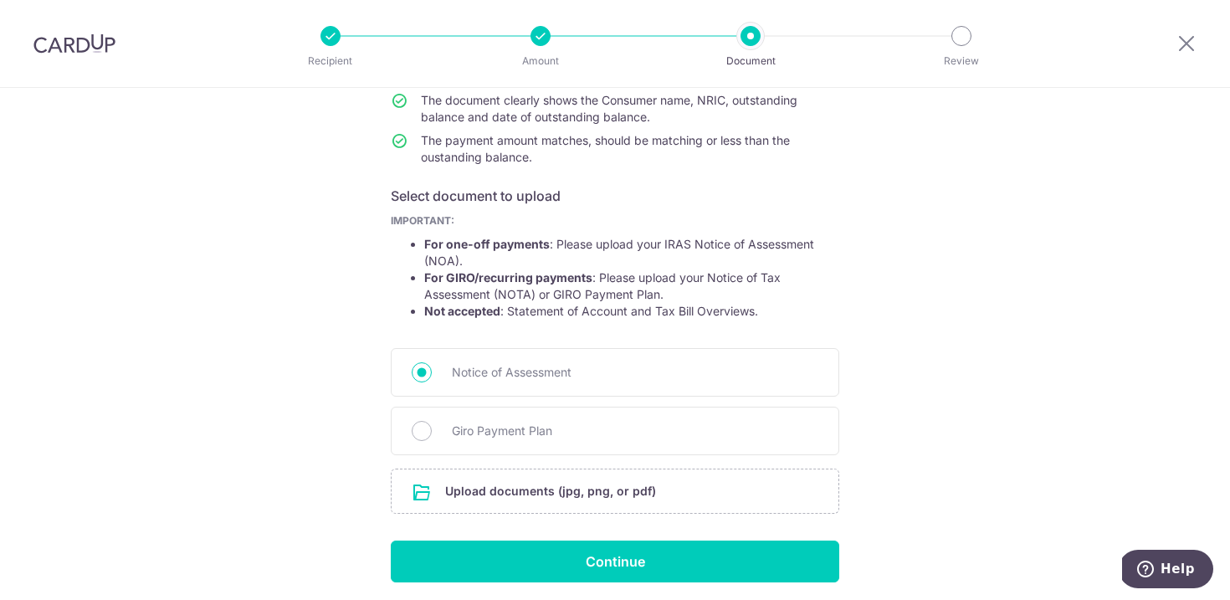
scroll to position [202, 0]
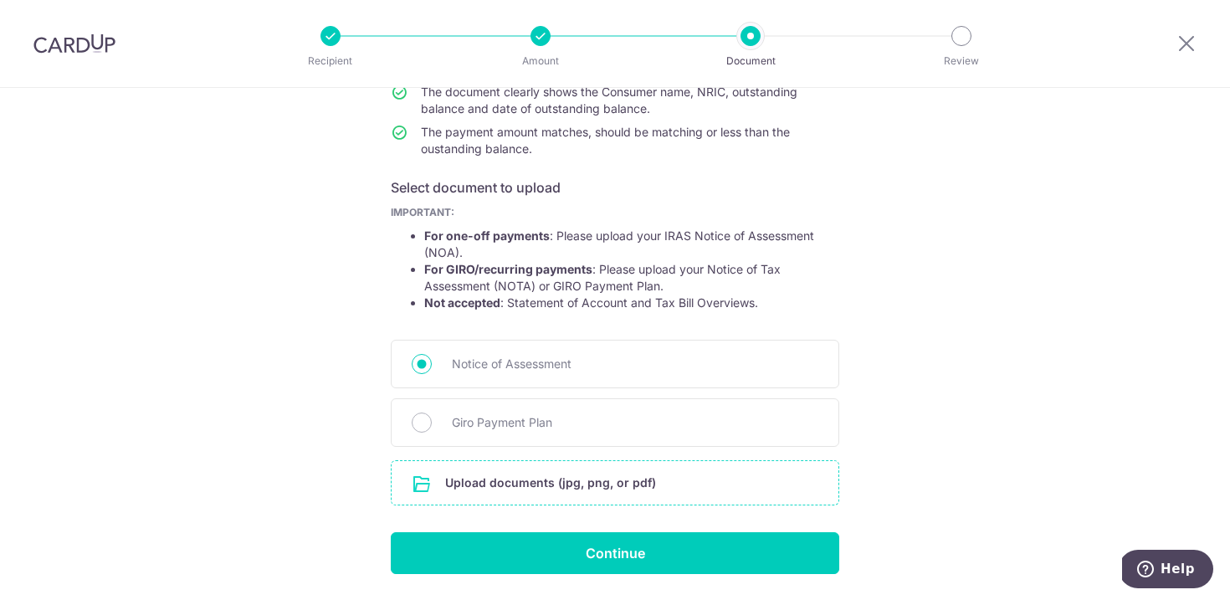
click at [683, 484] on input "file" at bounding box center [615, 483] width 447 height 44
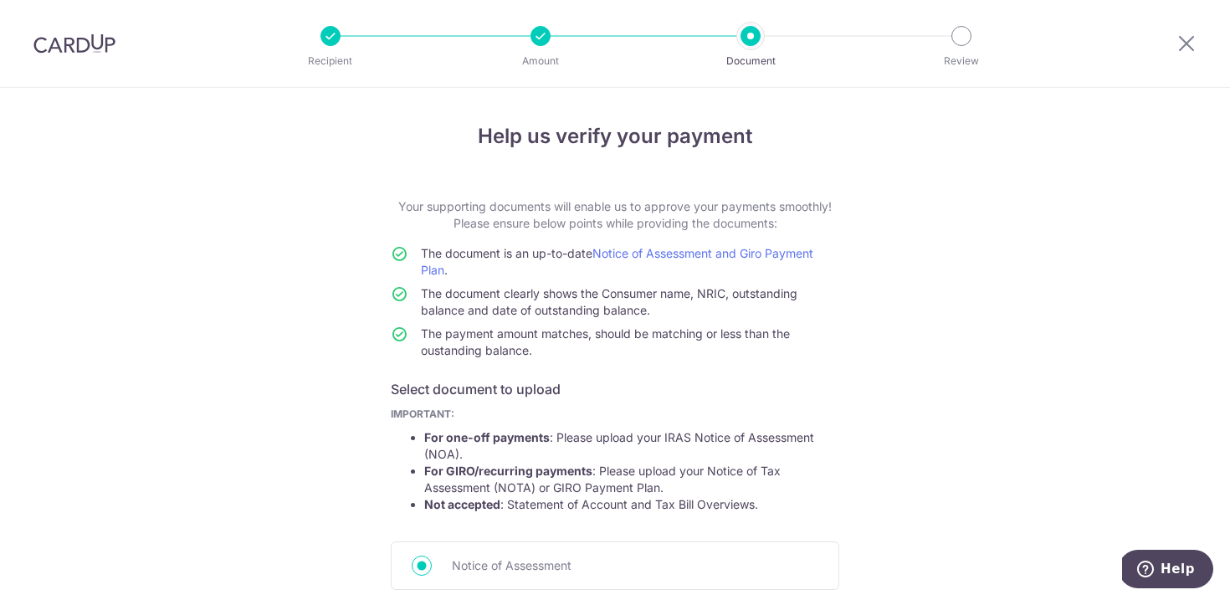
scroll to position [370, 0]
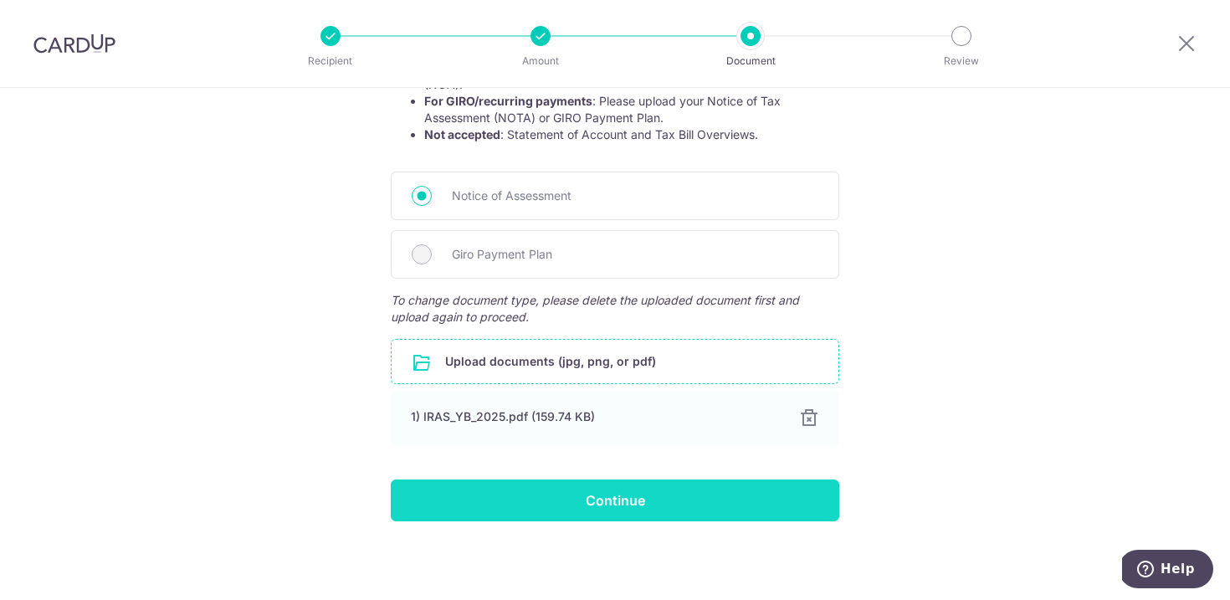
click at [752, 503] on input "Continue" at bounding box center [615, 501] width 449 height 42
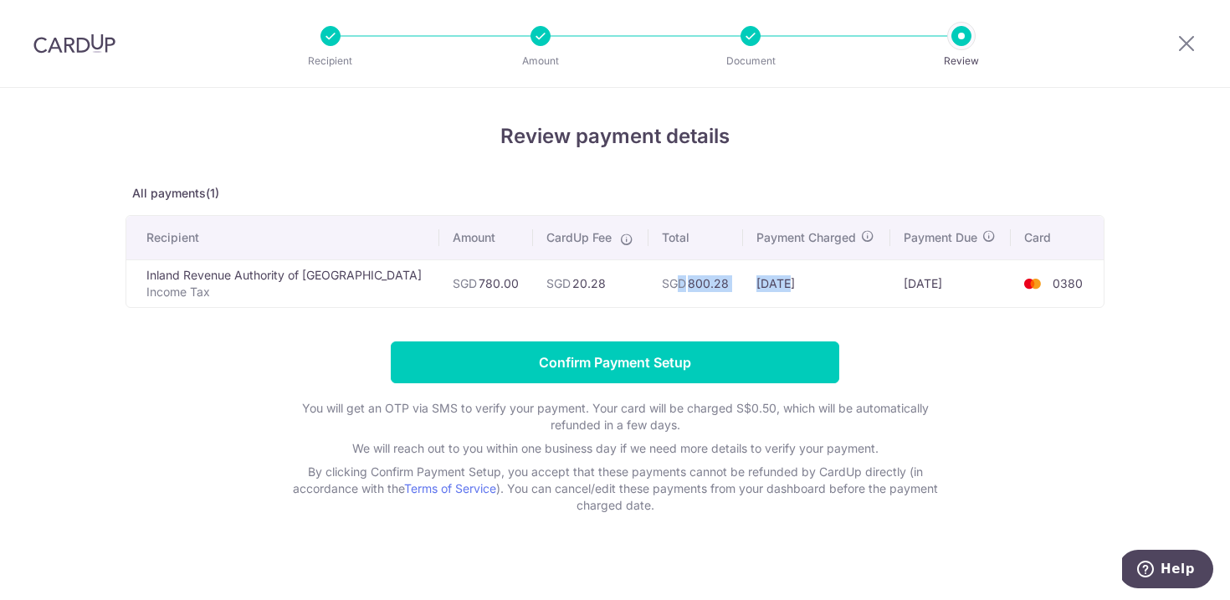
drag, startPoint x: 678, startPoint y: 278, endPoint x: 759, endPoint y: 277, distance: 81.2
click at [757, 277] on tr "Inland Revenue Authority of Singapore Income Tax SGD 780.00 SGD 20.28 SGD 800.2…" at bounding box center [614, 283] width 977 height 48
click at [760, 277] on td "13/10/2025" at bounding box center [816, 283] width 146 height 48
drag, startPoint x: 823, startPoint y: 280, endPoint x: 653, endPoint y: 283, distance: 170.7
click at [662, 283] on tr "Inland Revenue Authority of Singapore Income Tax SGD 780.00 SGD 20.28 SGD 800.2…" at bounding box center [614, 283] width 977 height 48
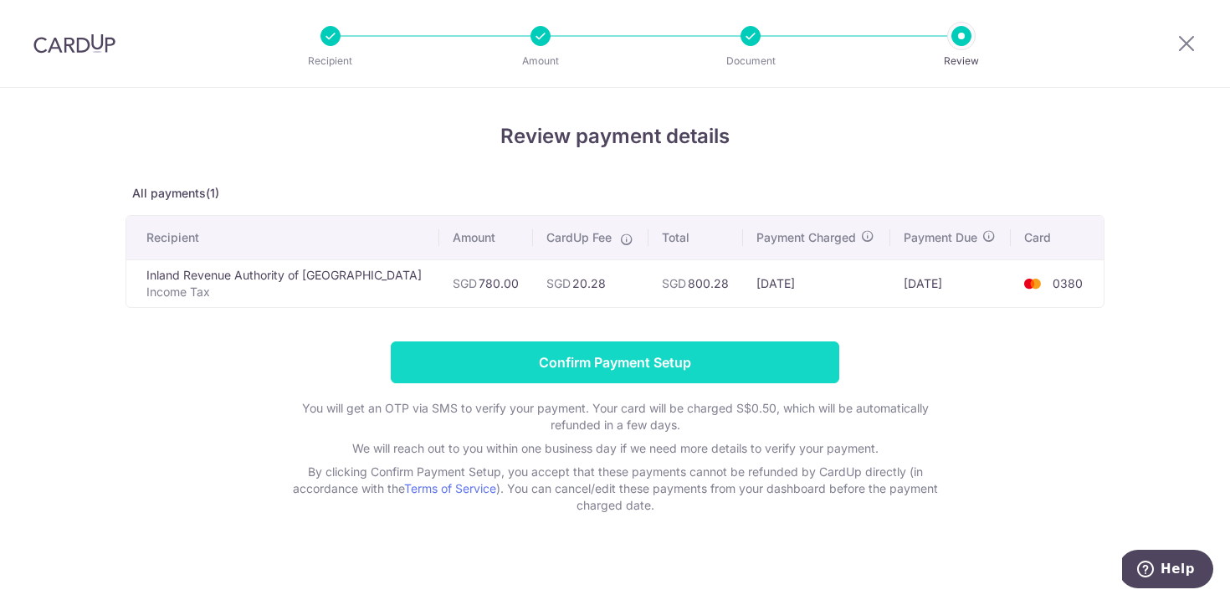
click at [655, 359] on input "Confirm Payment Setup" at bounding box center [615, 362] width 449 height 42
